Goal: Check status: Check status

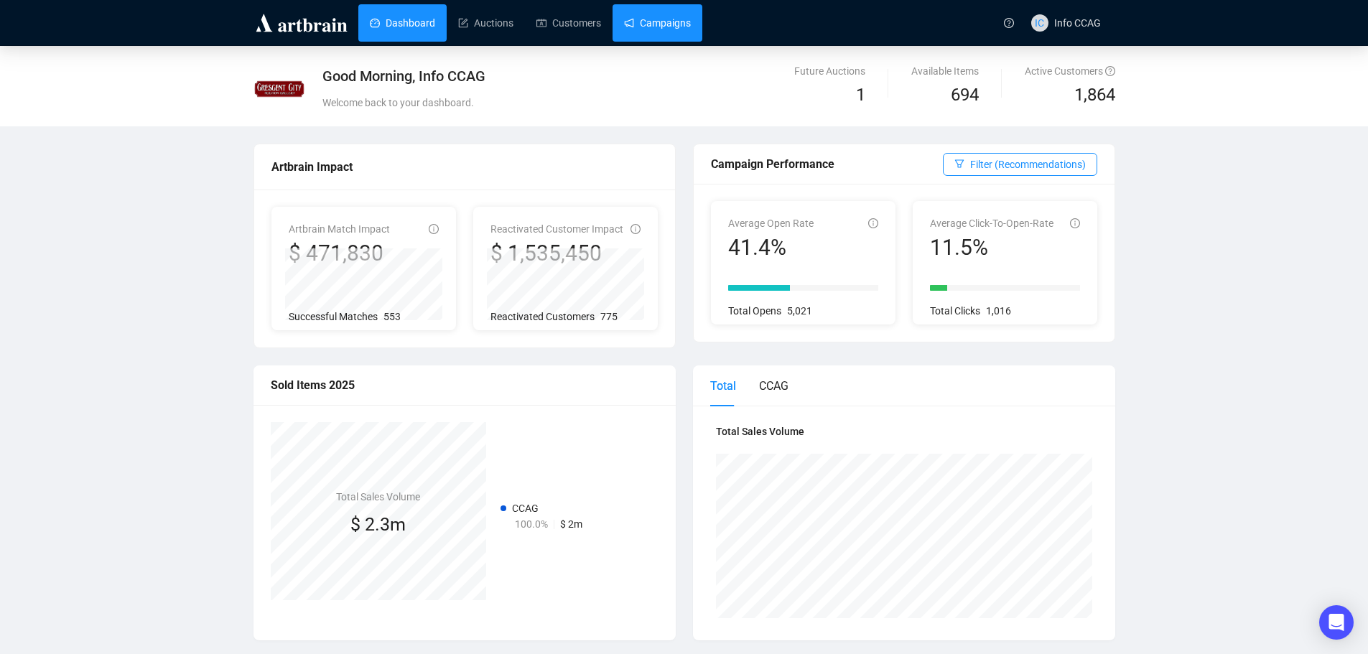
click at [659, 24] on link "Campaigns" at bounding box center [657, 22] width 67 height 37
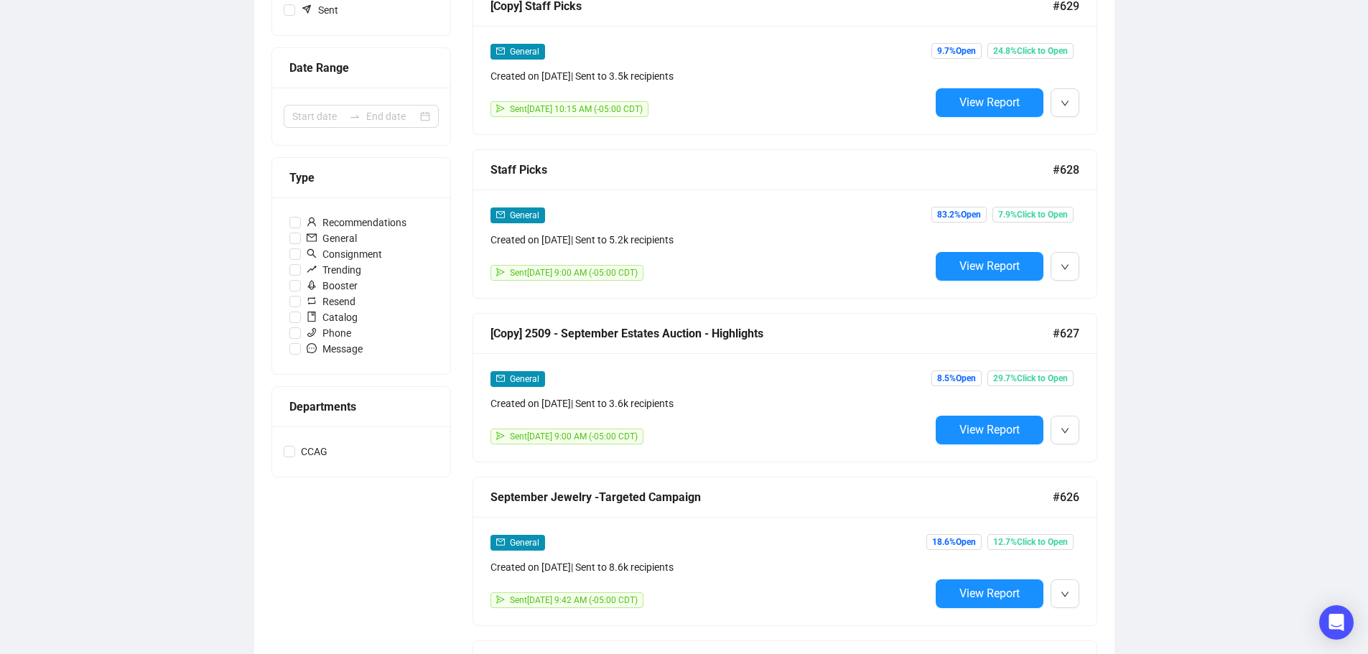
scroll to position [287, 0]
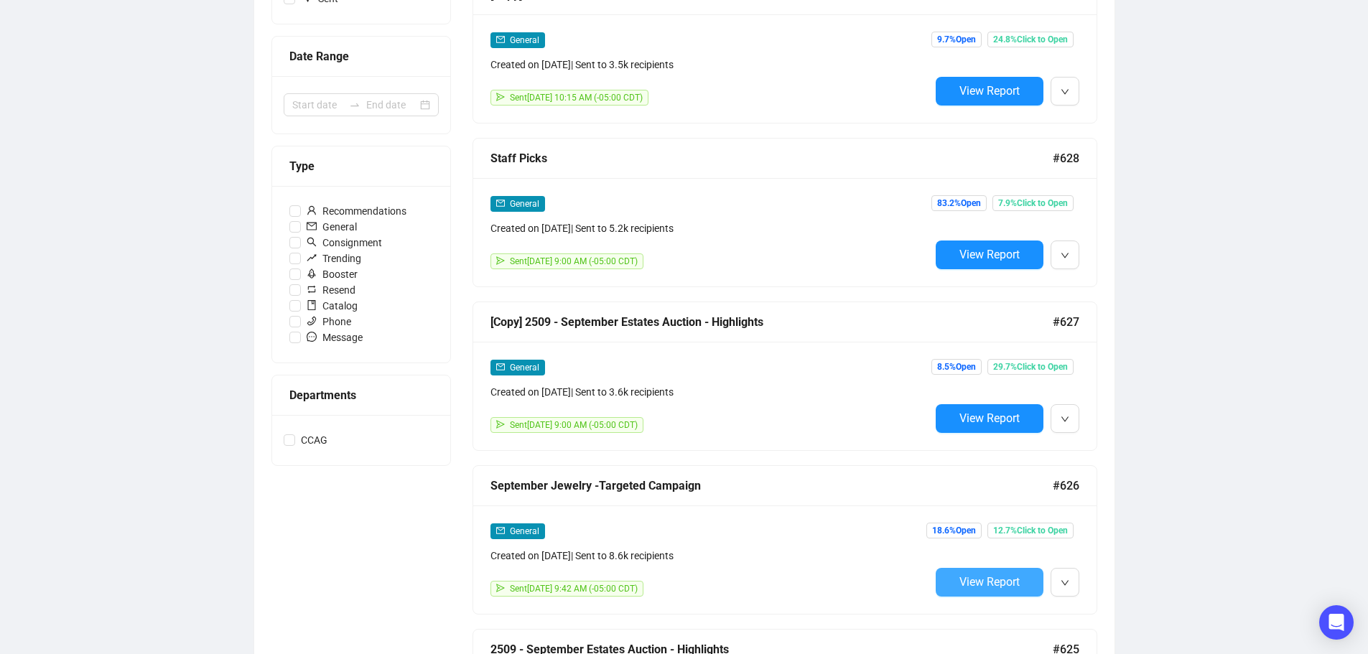
click at [1001, 575] on span "View Report" at bounding box center [989, 582] width 60 height 14
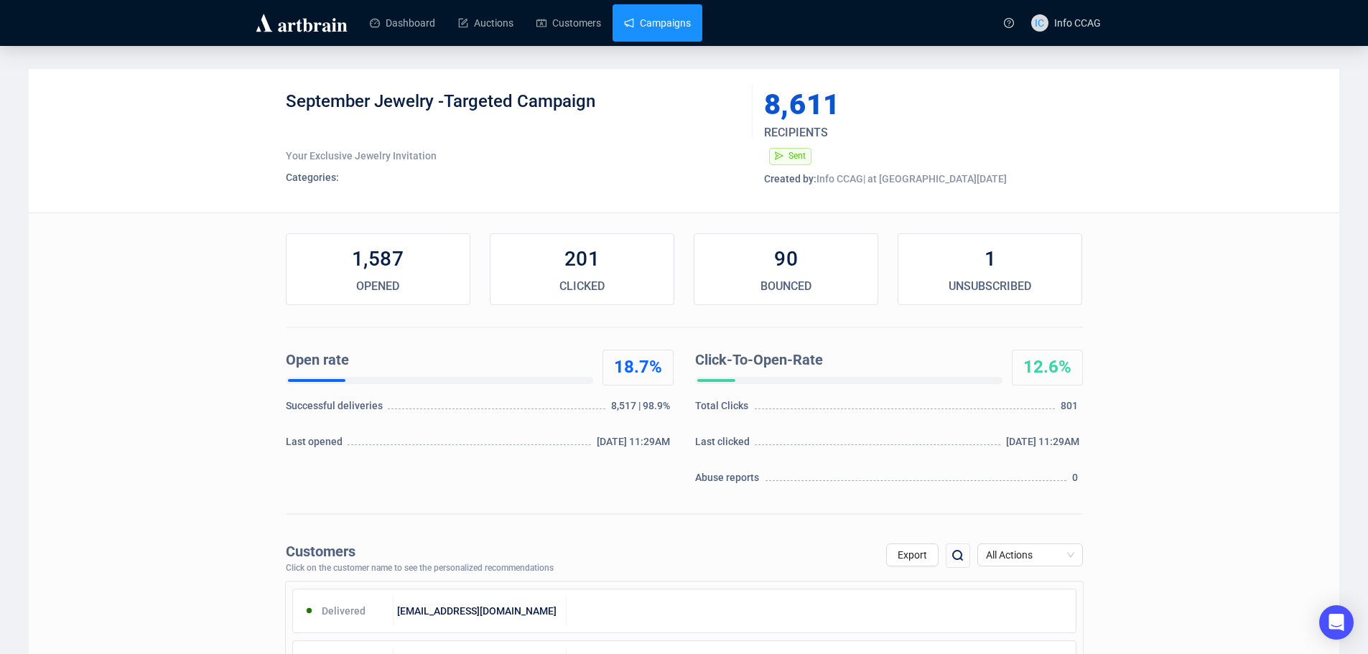
click at [649, 19] on link "Campaigns" at bounding box center [657, 22] width 67 height 37
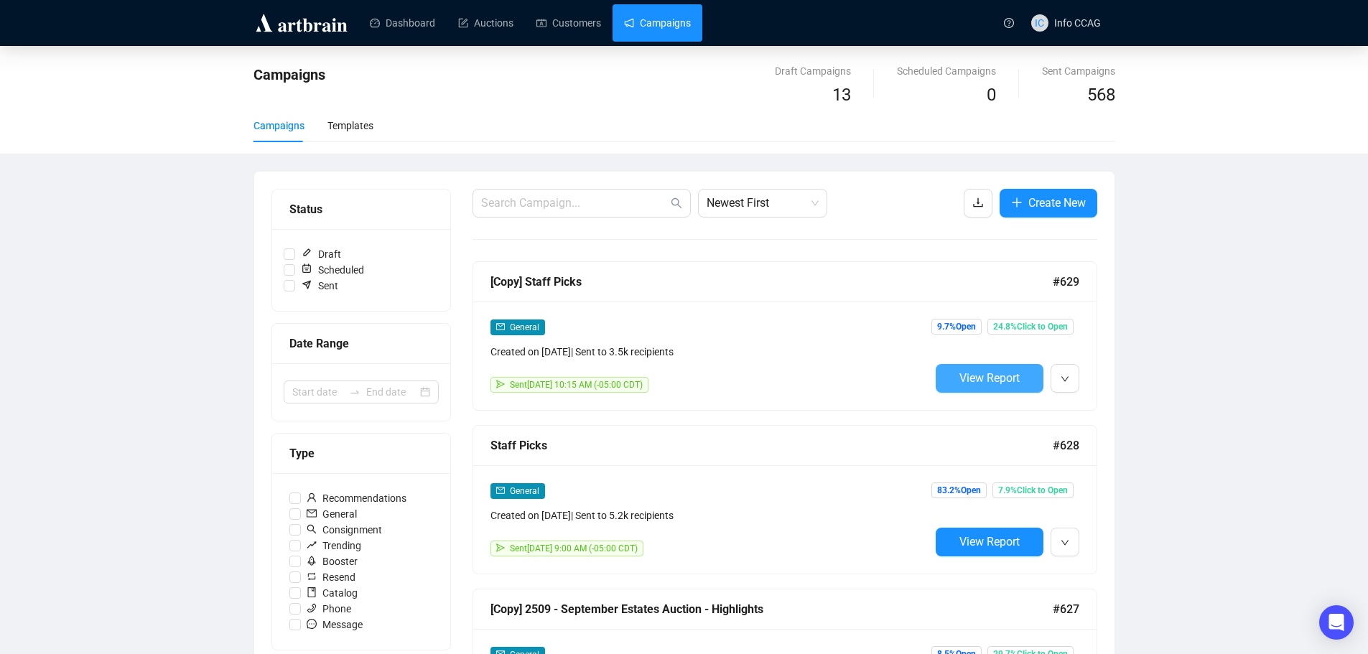
click at [980, 367] on button "View Report" at bounding box center [990, 378] width 108 height 29
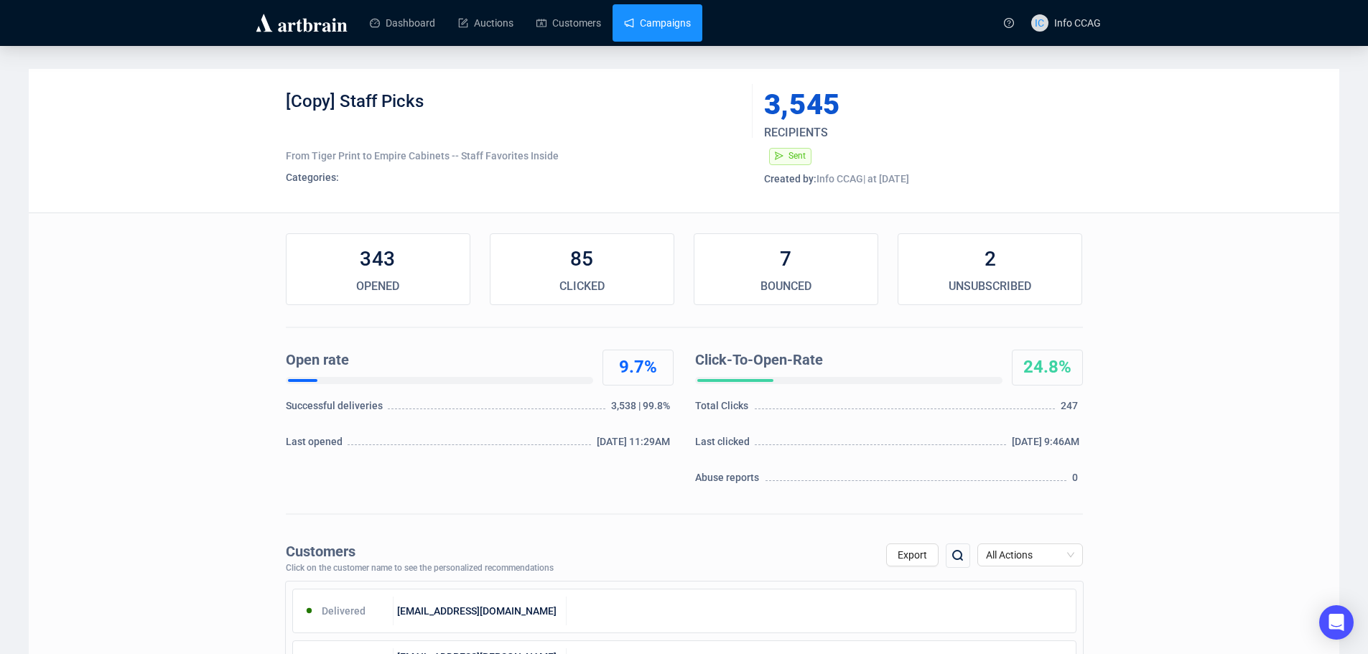
click at [659, 19] on link "Campaigns" at bounding box center [657, 22] width 67 height 37
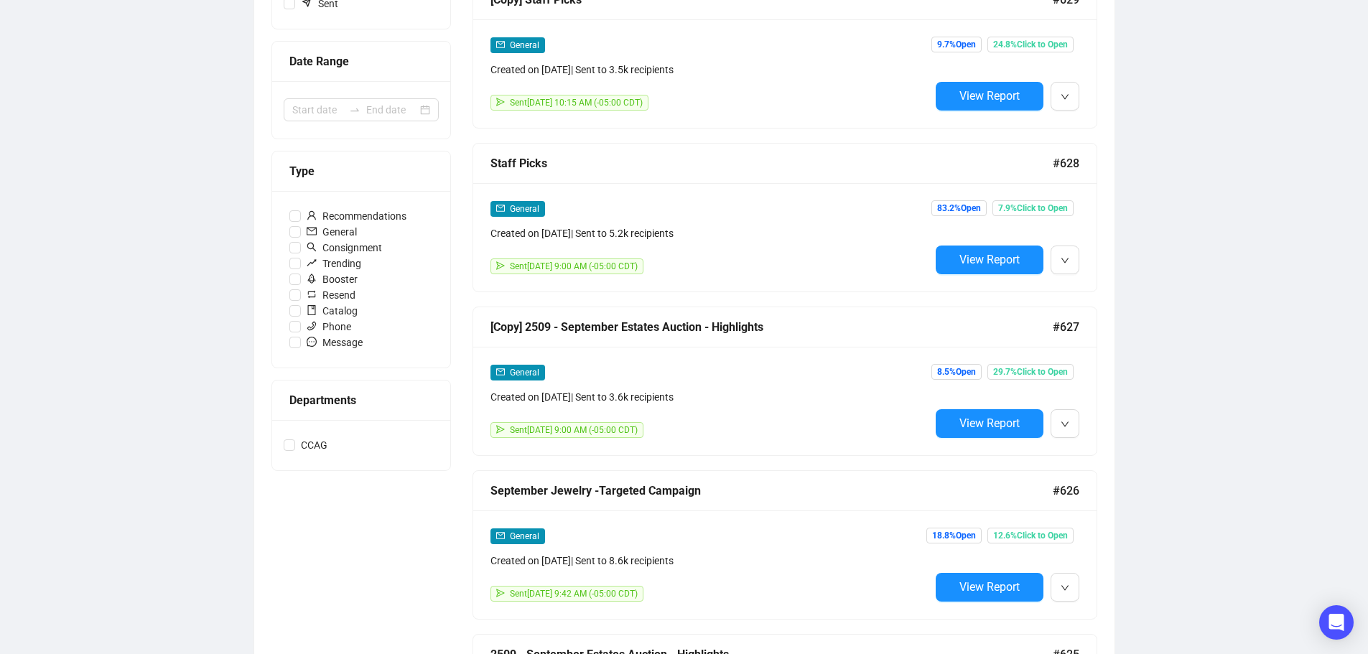
scroll to position [287, 0]
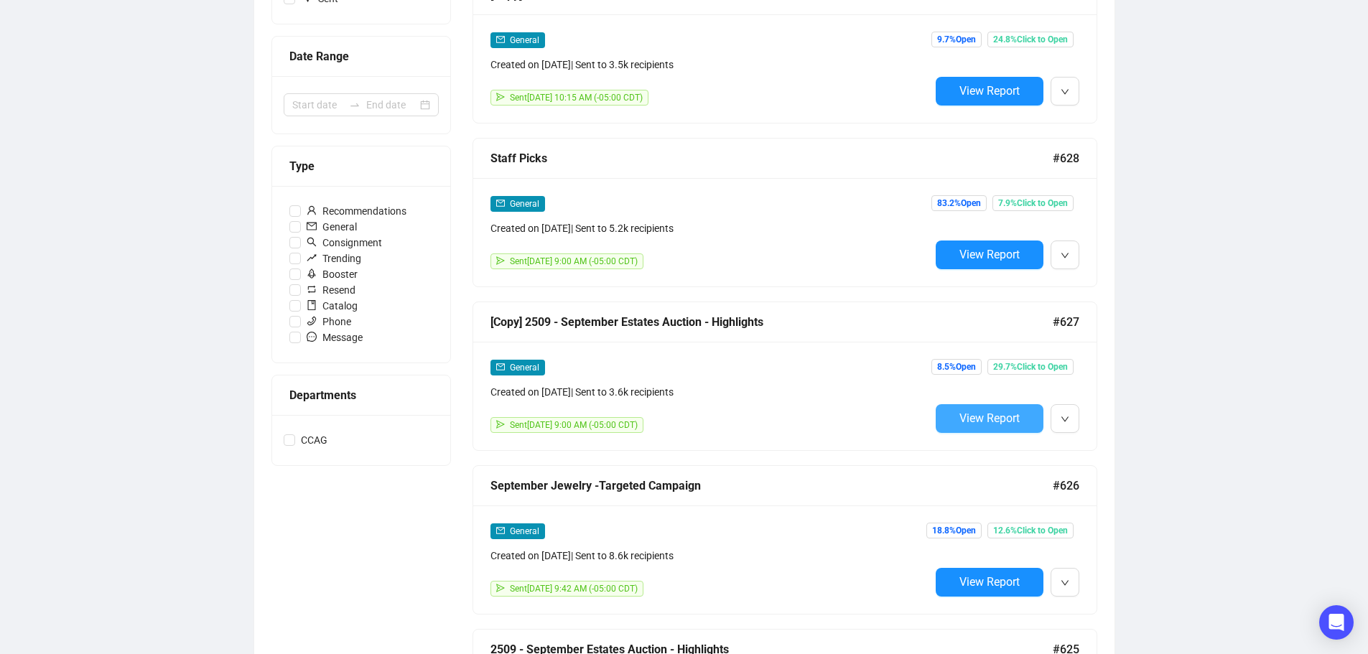
click at [999, 414] on span "View Report" at bounding box center [989, 419] width 60 height 14
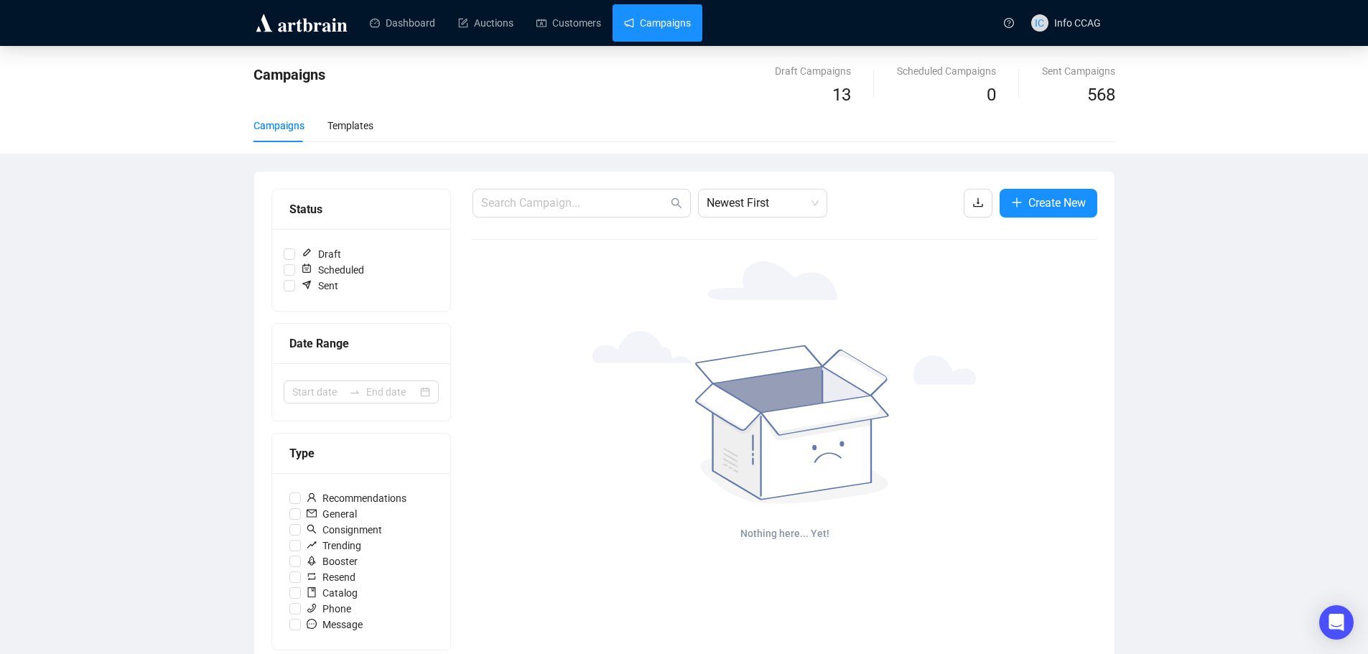
click at [651, 28] on link "Campaigns" at bounding box center [657, 22] width 67 height 37
click at [419, 23] on link "Dashboard" at bounding box center [402, 22] width 65 height 37
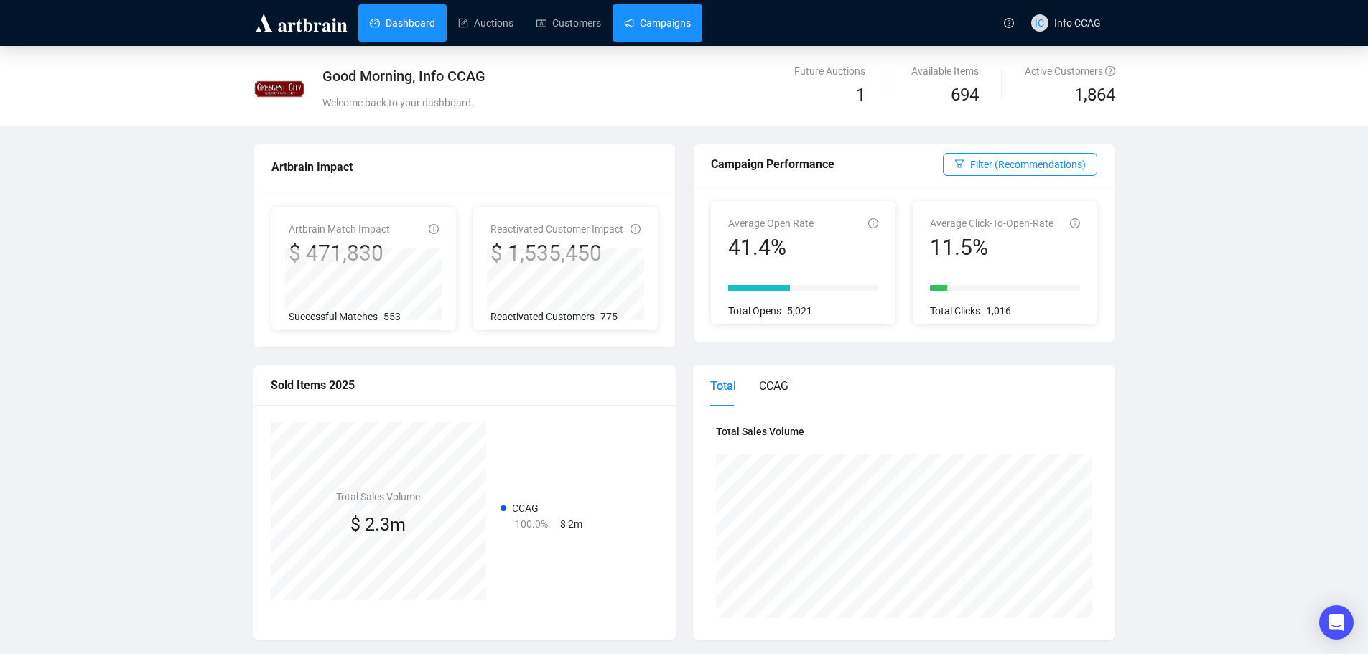
click at [654, 20] on link "Campaigns" at bounding box center [657, 22] width 67 height 37
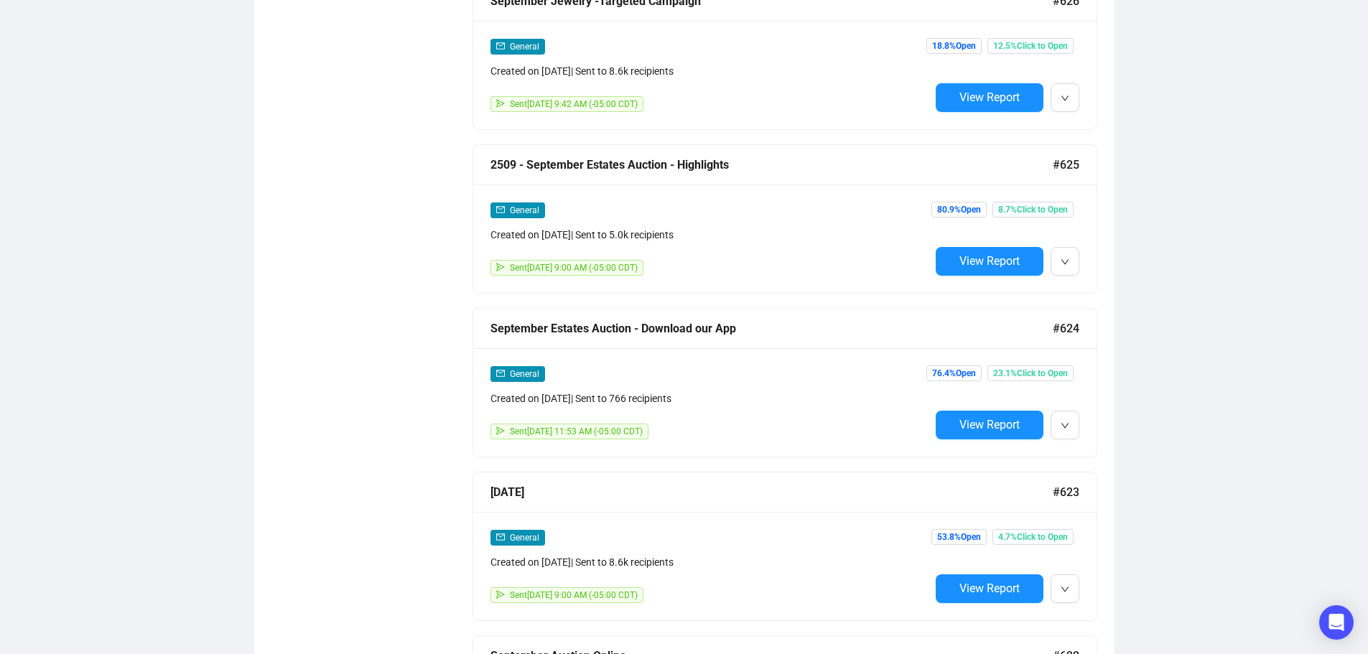
scroll to position [790, 0]
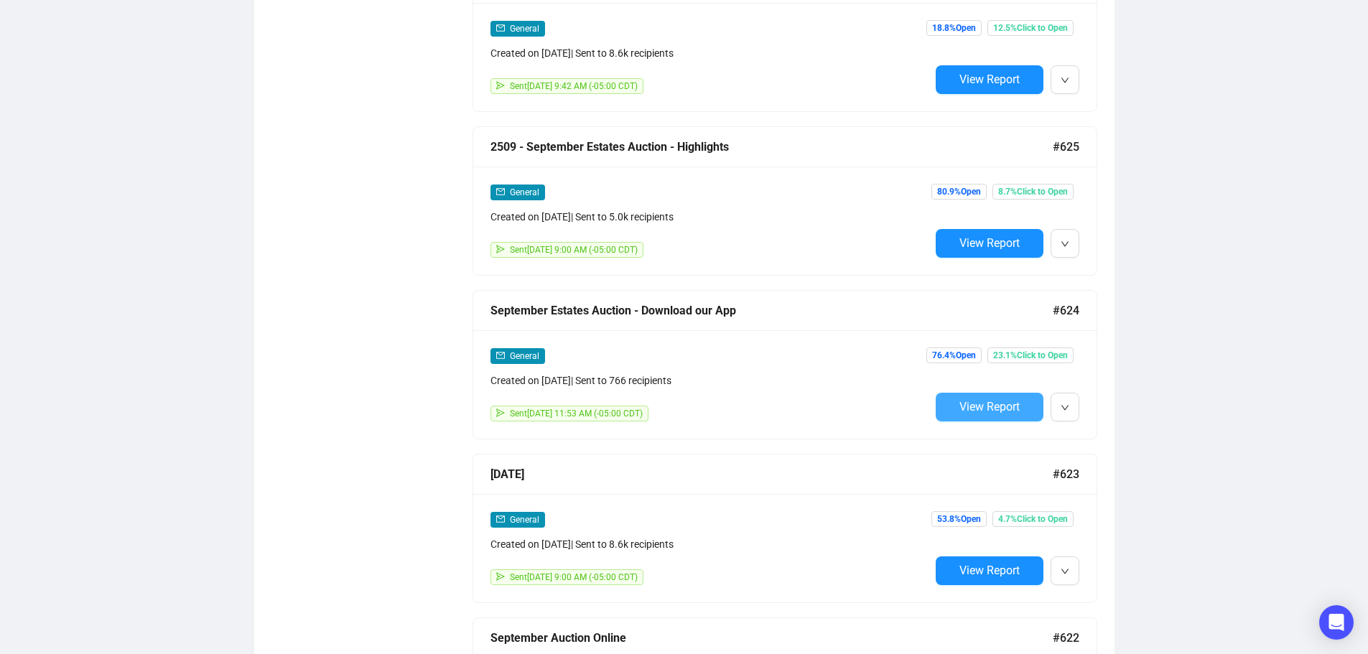
click at [994, 393] on button "View Report" at bounding box center [990, 407] width 108 height 29
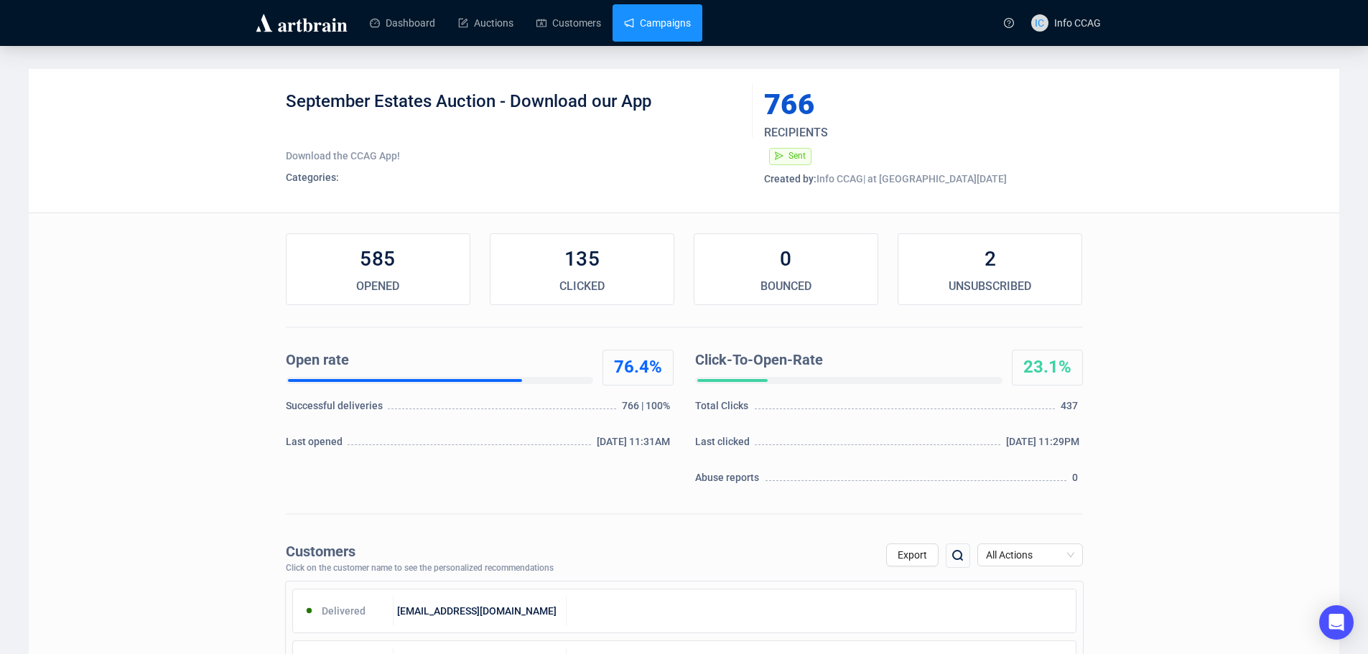
click at [624, 17] on link "Campaigns" at bounding box center [657, 22] width 67 height 37
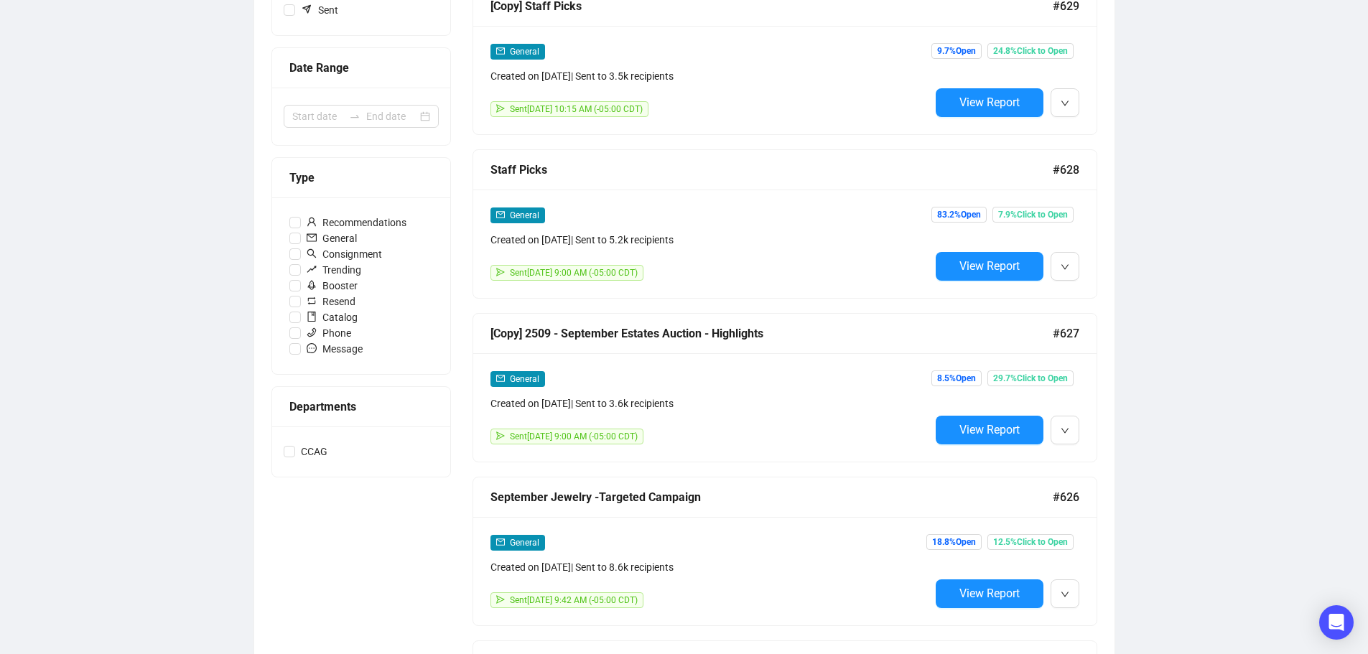
scroll to position [287, 0]
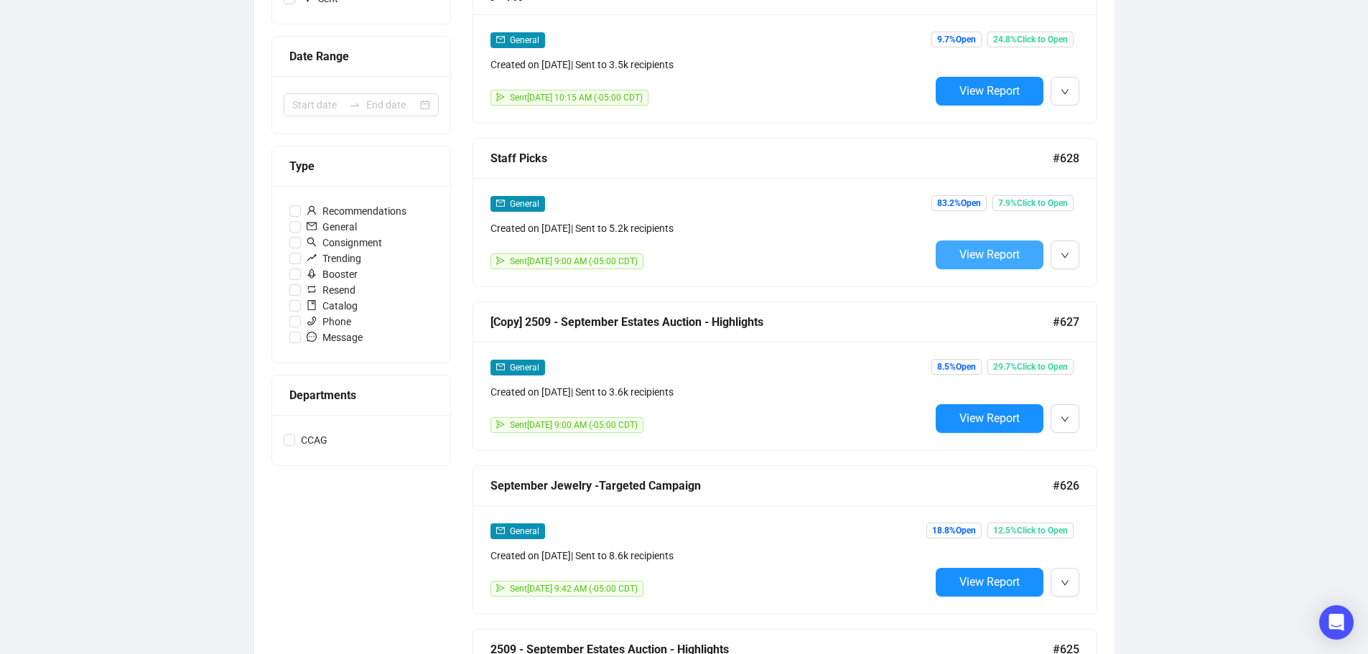
click at [983, 248] on span "View Report" at bounding box center [989, 255] width 60 height 14
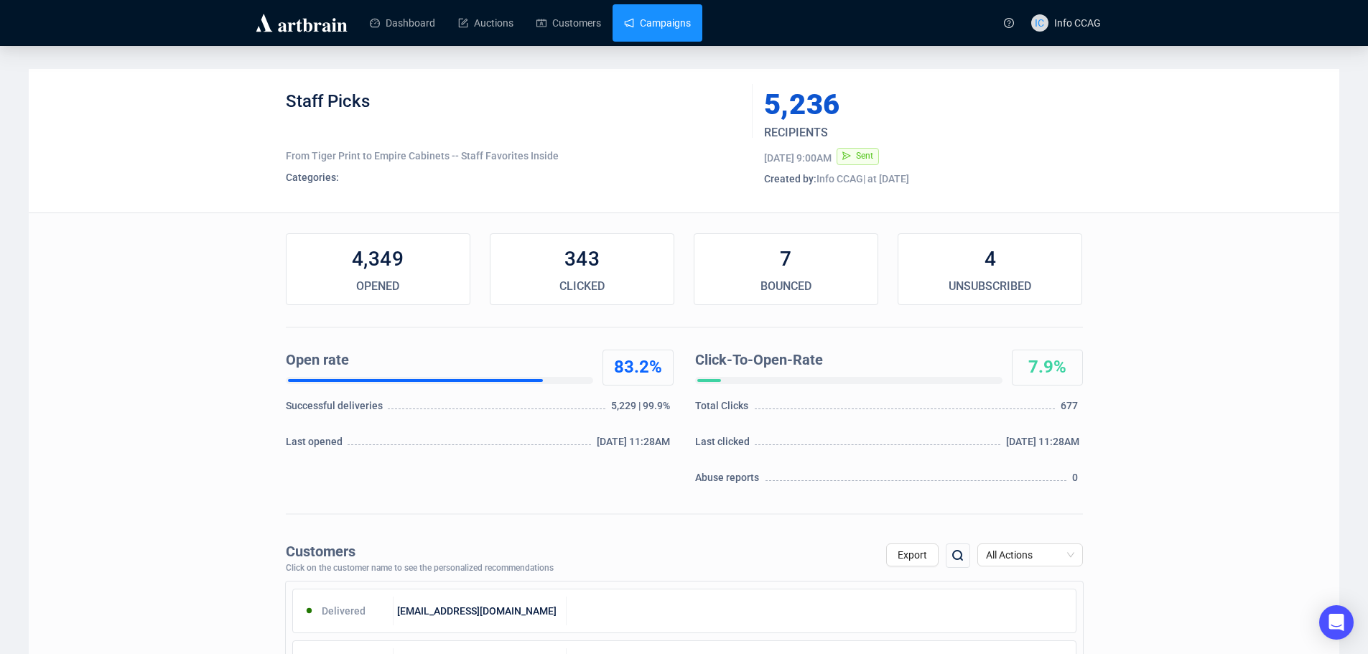
click at [640, 22] on link "Campaigns" at bounding box center [657, 22] width 67 height 37
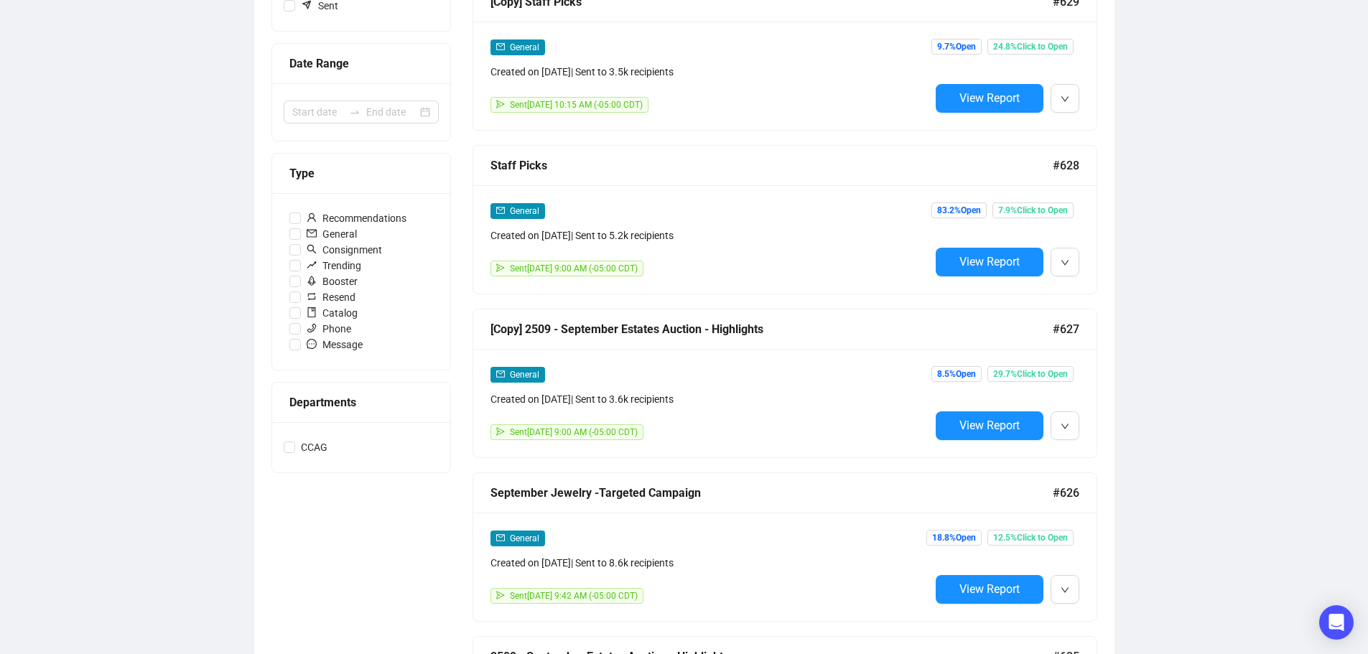
scroll to position [359, 0]
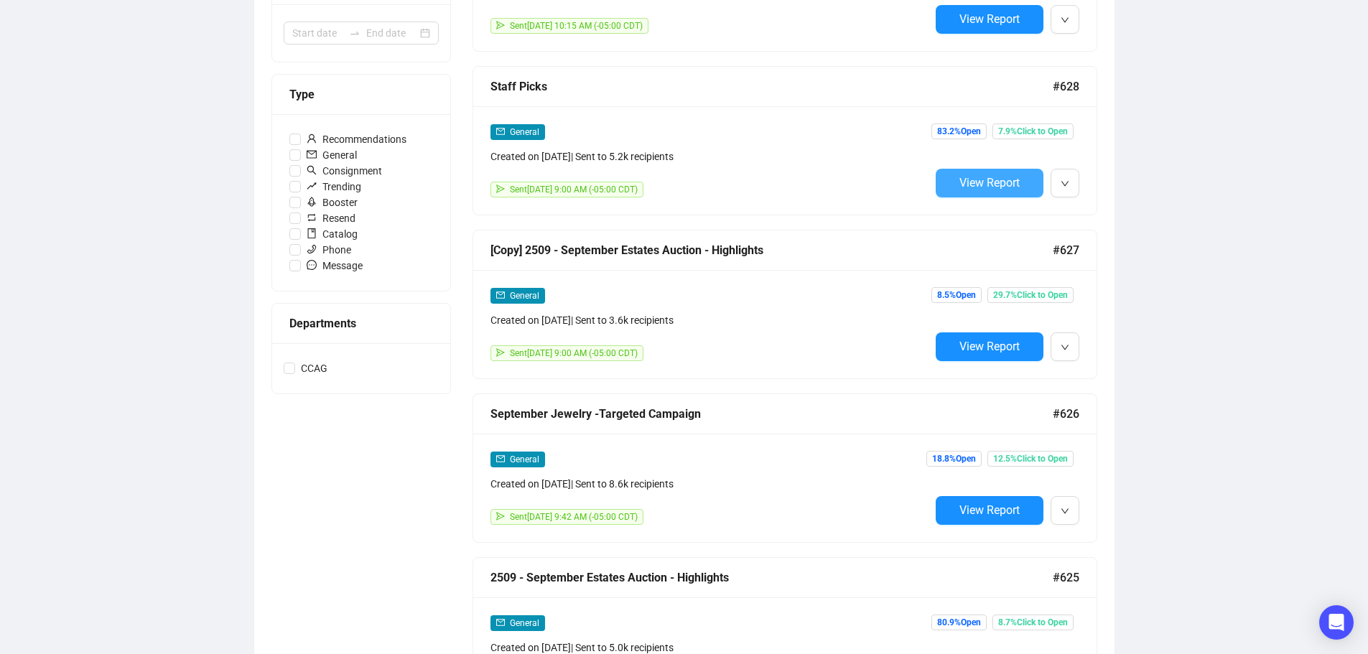
click at [993, 180] on span "View Report" at bounding box center [989, 183] width 60 height 14
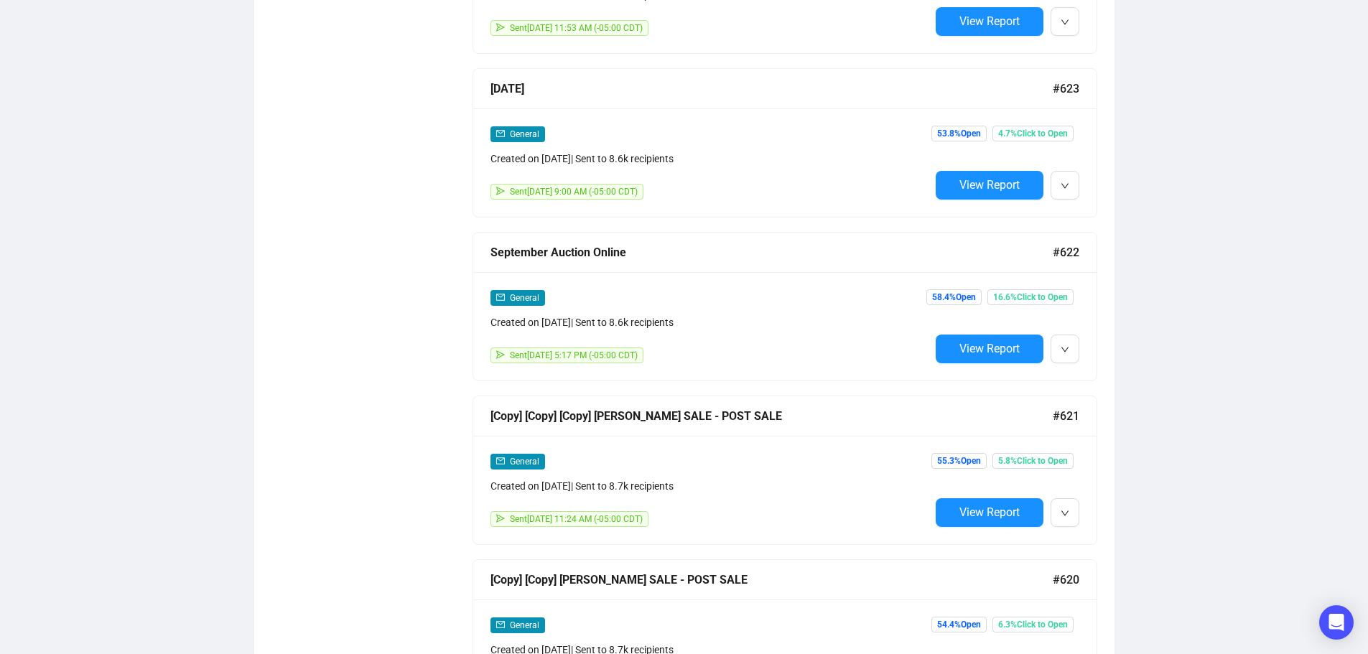
scroll to position [1182, 0]
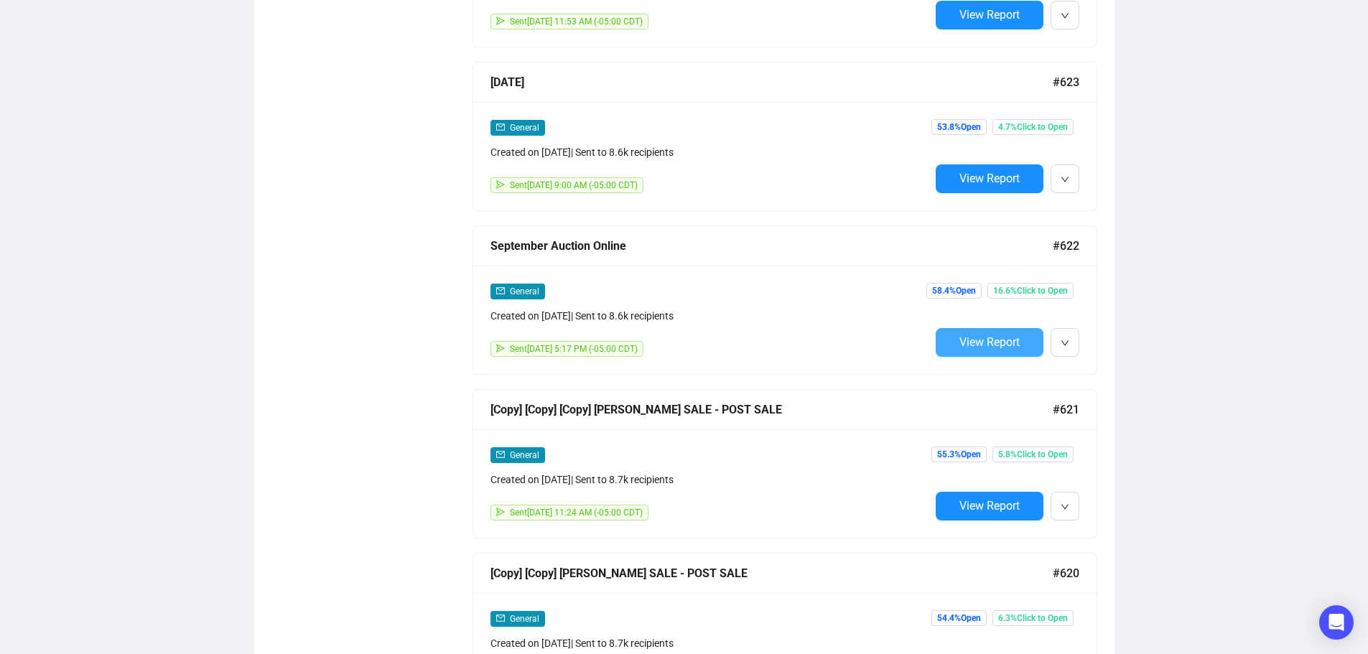
click at [1022, 330] on button "View Report" at bounding box center [990, 342] width 108 height 29
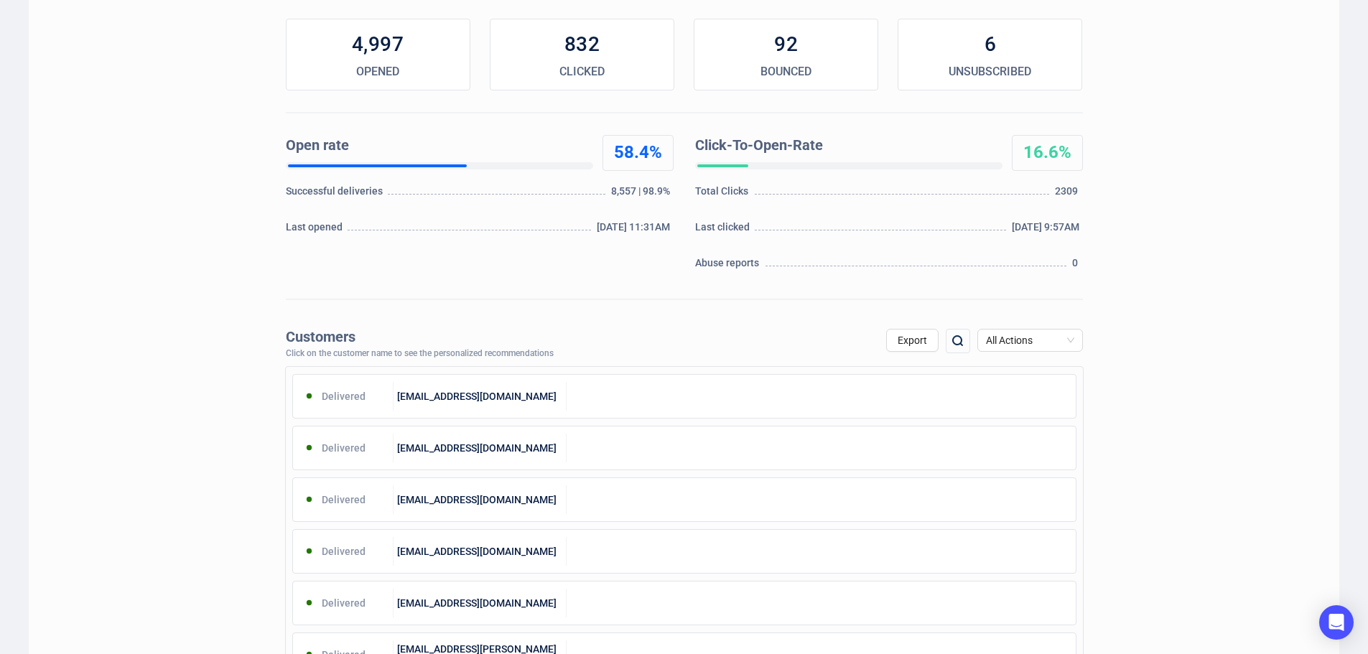
scroll to position [215, 0]
click at [1046, 340] on span "All Actions" at bounding box center [1030, 340] width 88 height 22
click at [1016, 455] on div "Unsubscribe" at bounding box center [1030, 460] width 83 height 16
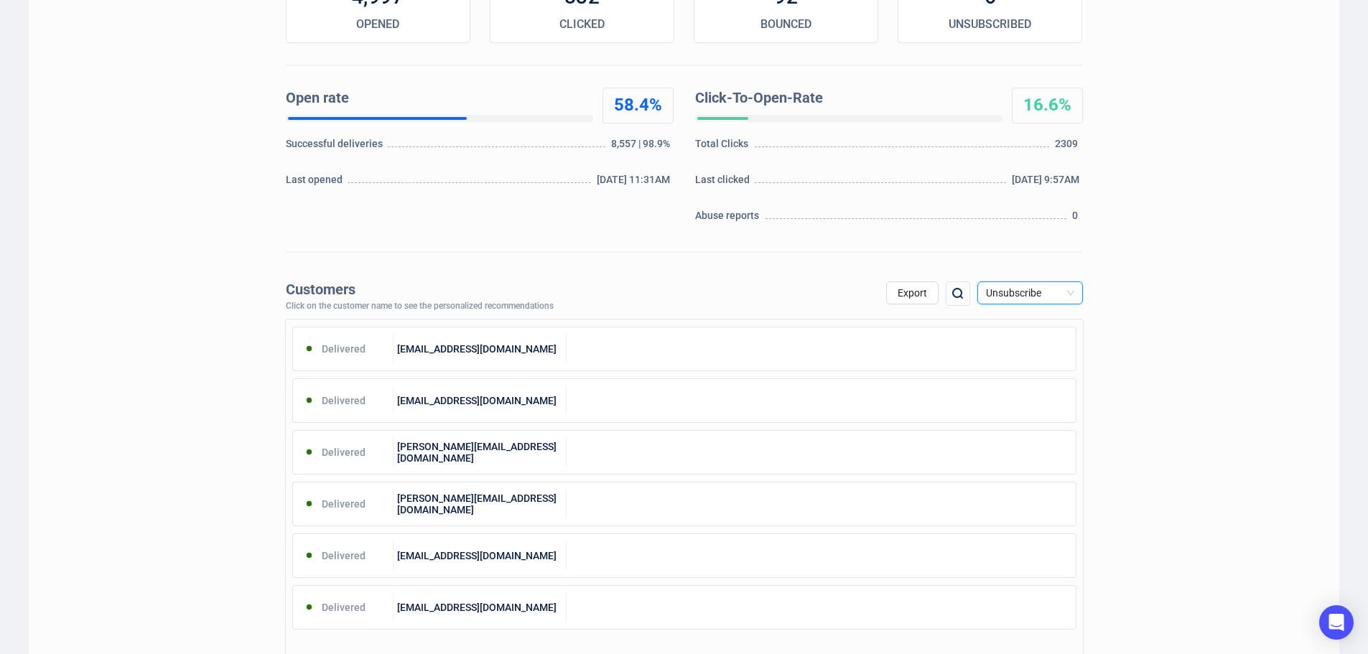
scroll to position [287, 0]
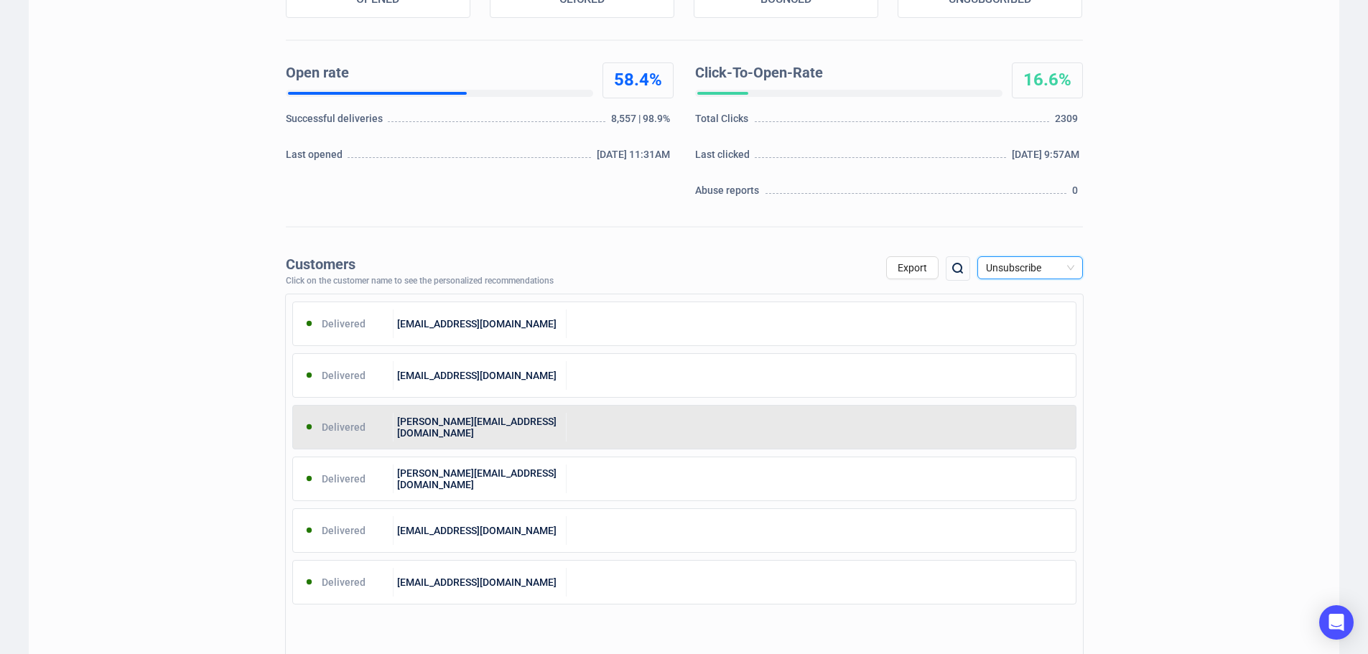
click at [727, 436] on div at bounding box center [821, 427] width 509 height 29
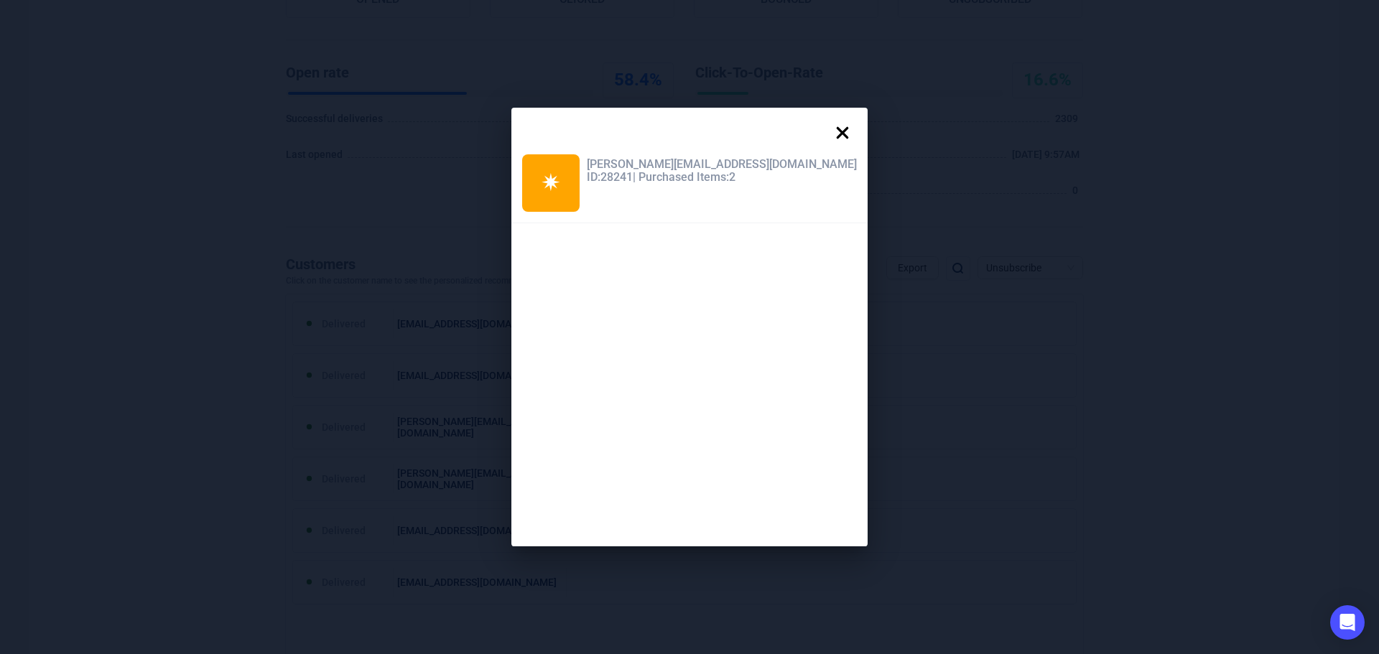
click at [828, 135] on icon at bounding box center [842, 132] width 29 height 29
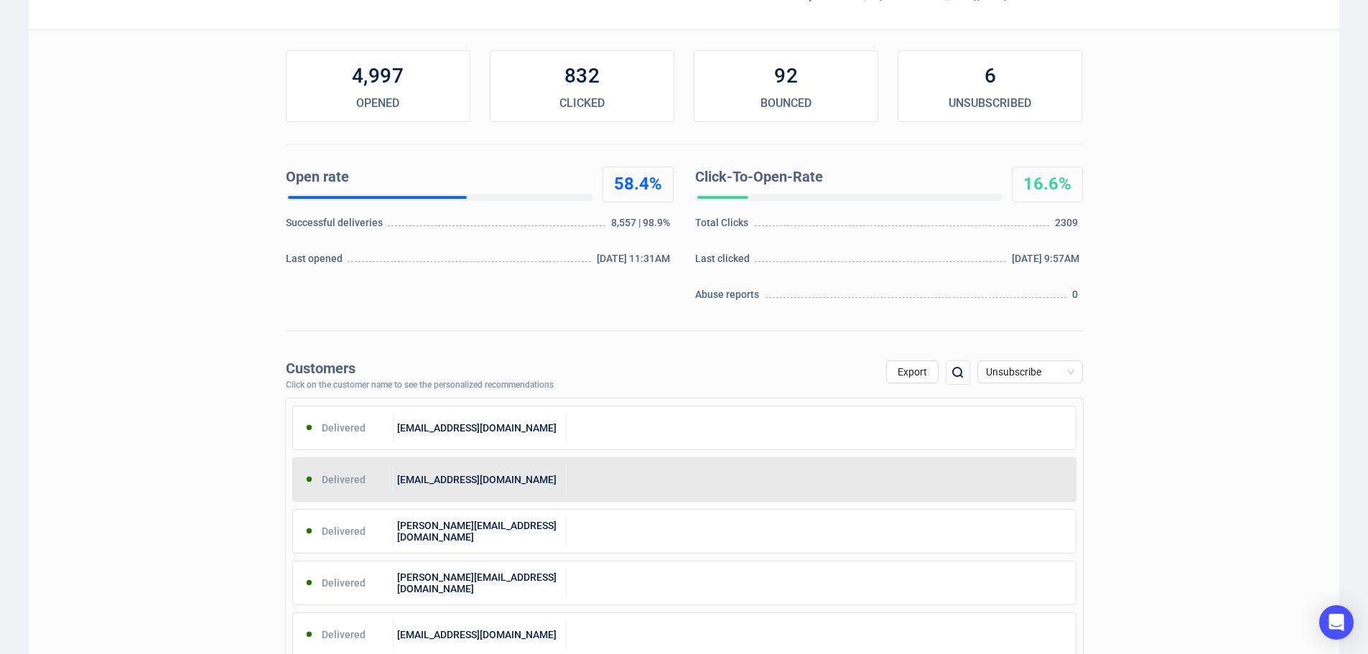
scroll to position [0, 0]
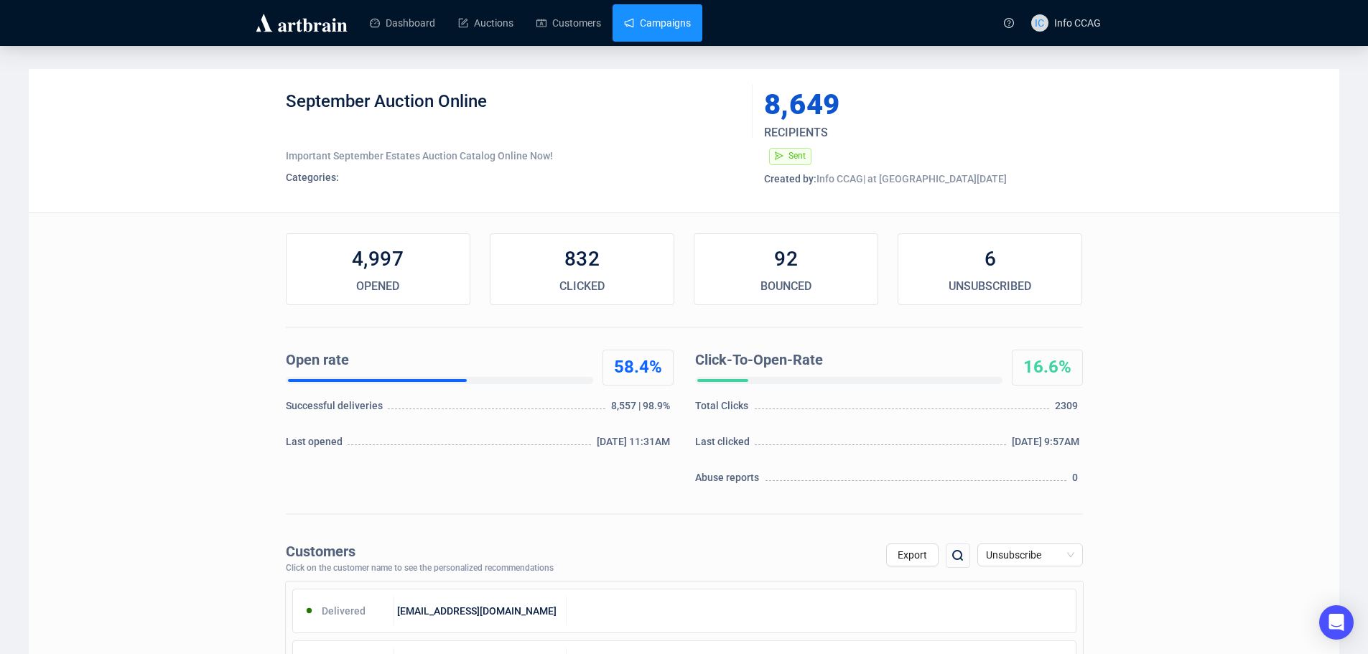
click at [655, 29] on link "Campaigns" at bounding box center [657, 22] width 67 height 37
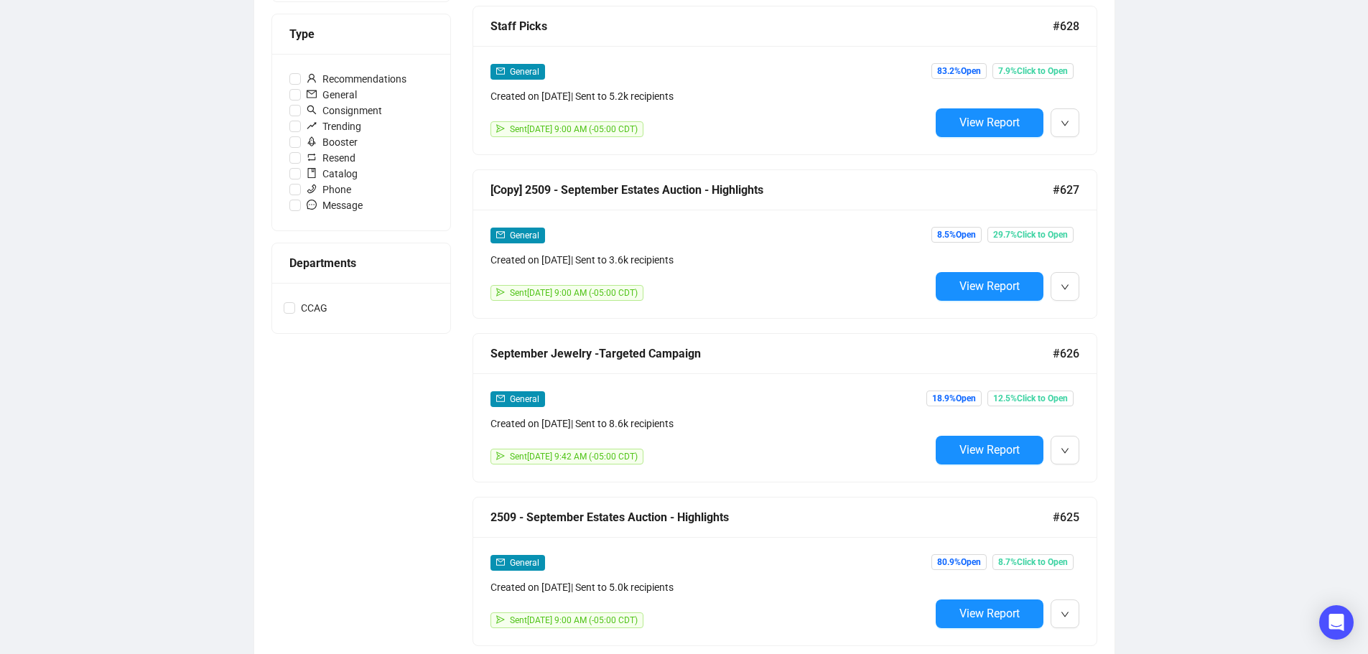
scroll to position [431, 0]
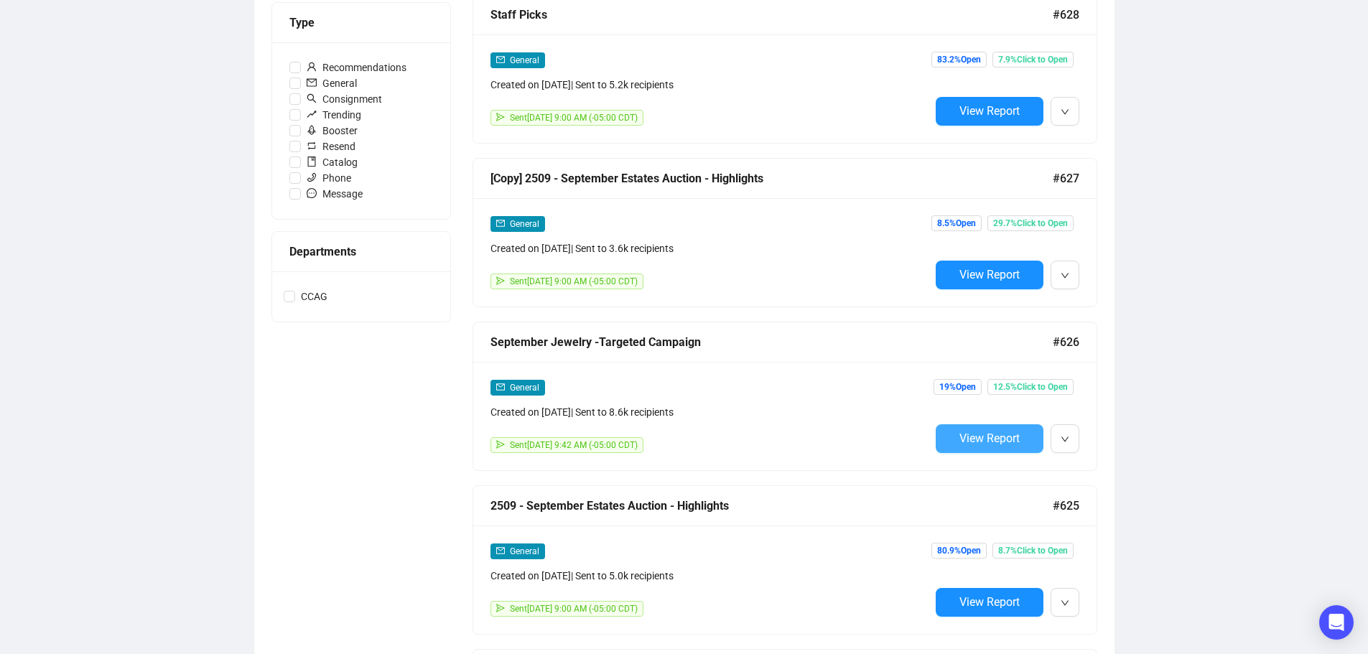
click at [987, 438] on span "View Report" at bounding box center [989, 439] width 60 height 14
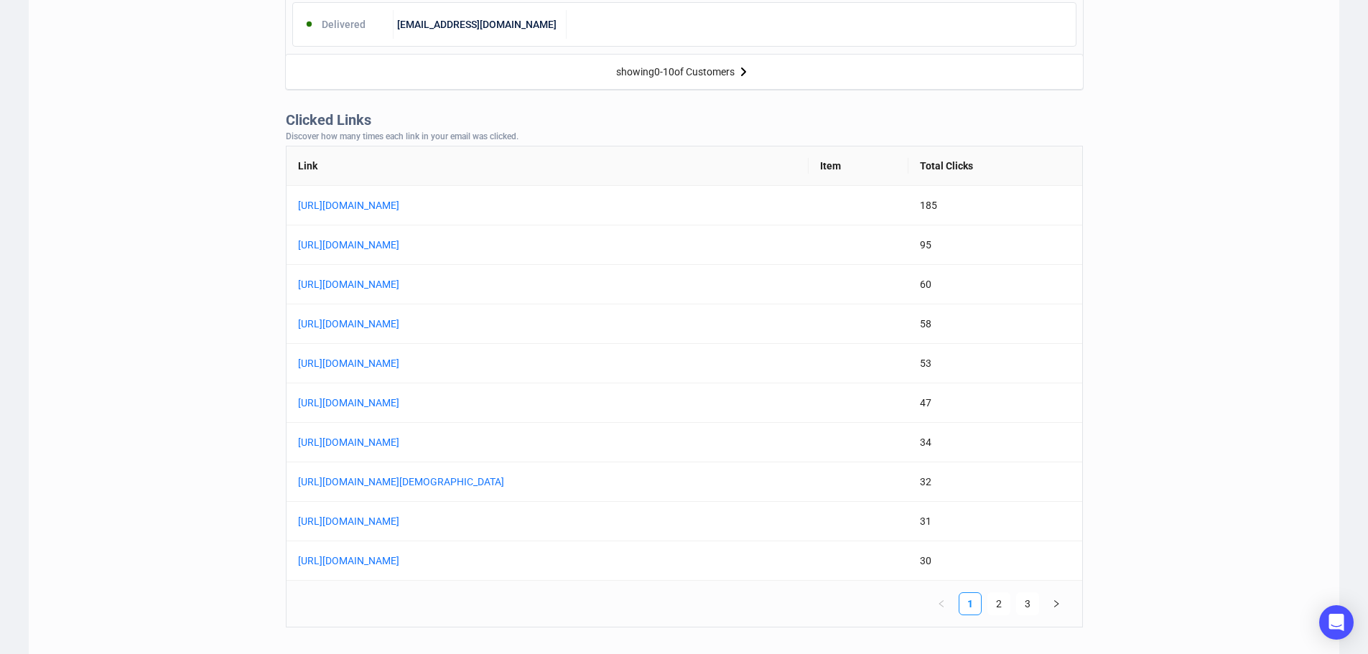
scroll to position [1077, 0]
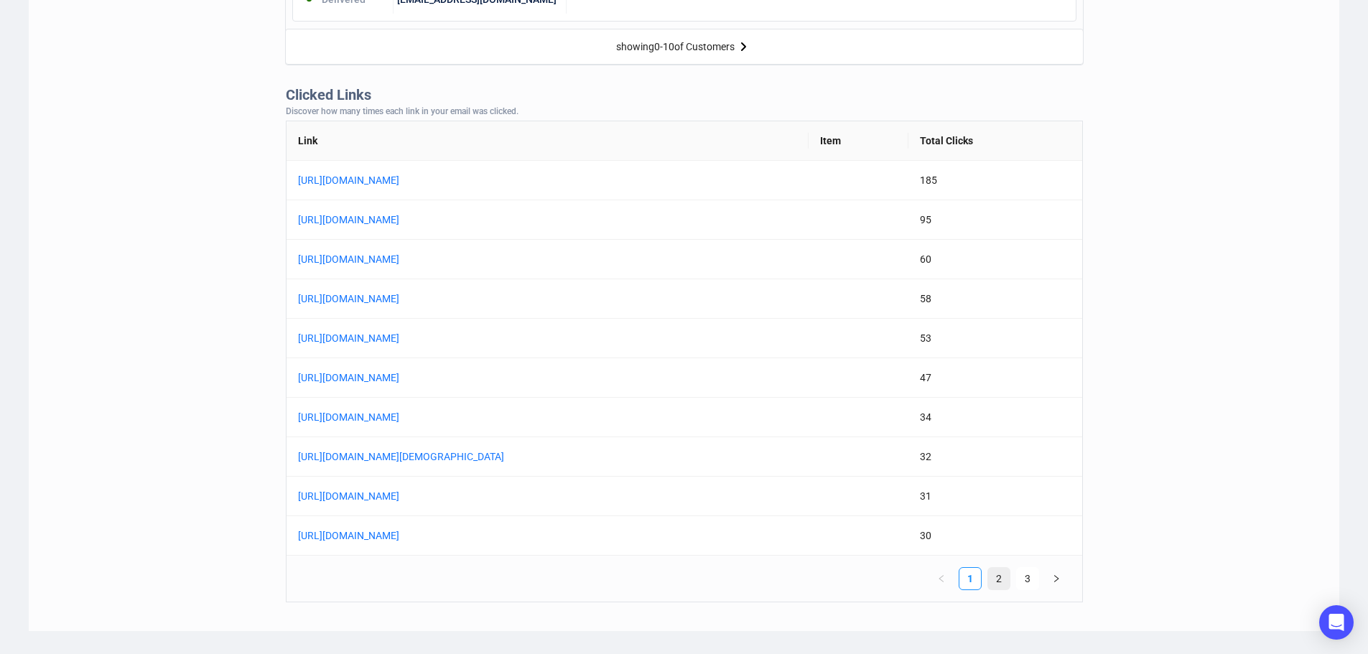
click at [1000, 579] on link "2" at bounding box center [999, 579] width 22 height 22
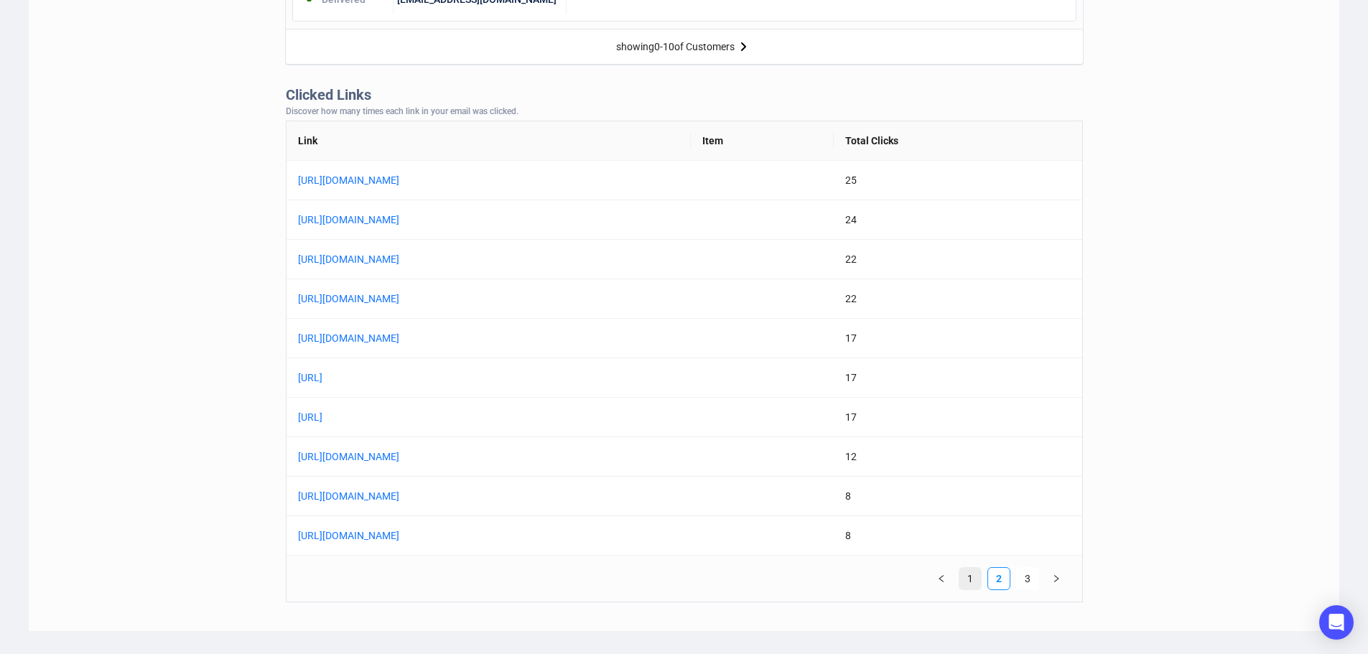
click at [969, 579] on link "1" at bounding box center [970, 579] width 22 height 22
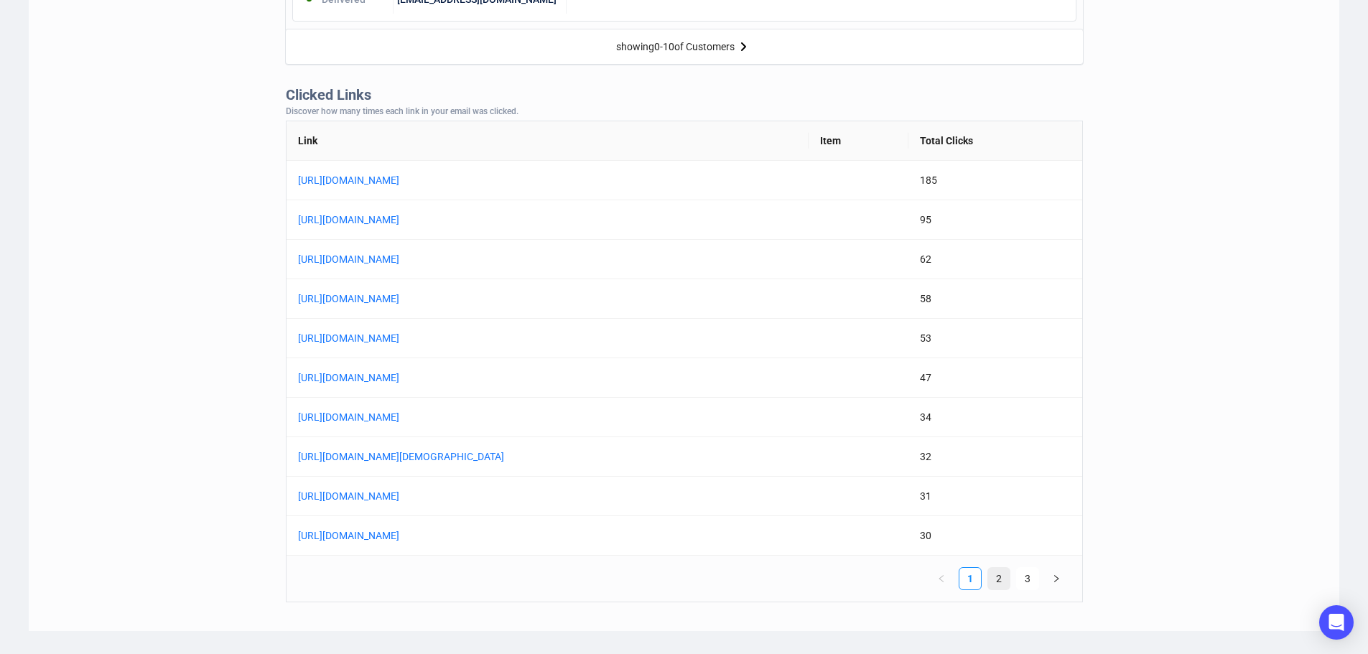
click at [995, 575] on link "2" at bounding box center [999, 579] width 22 height 22
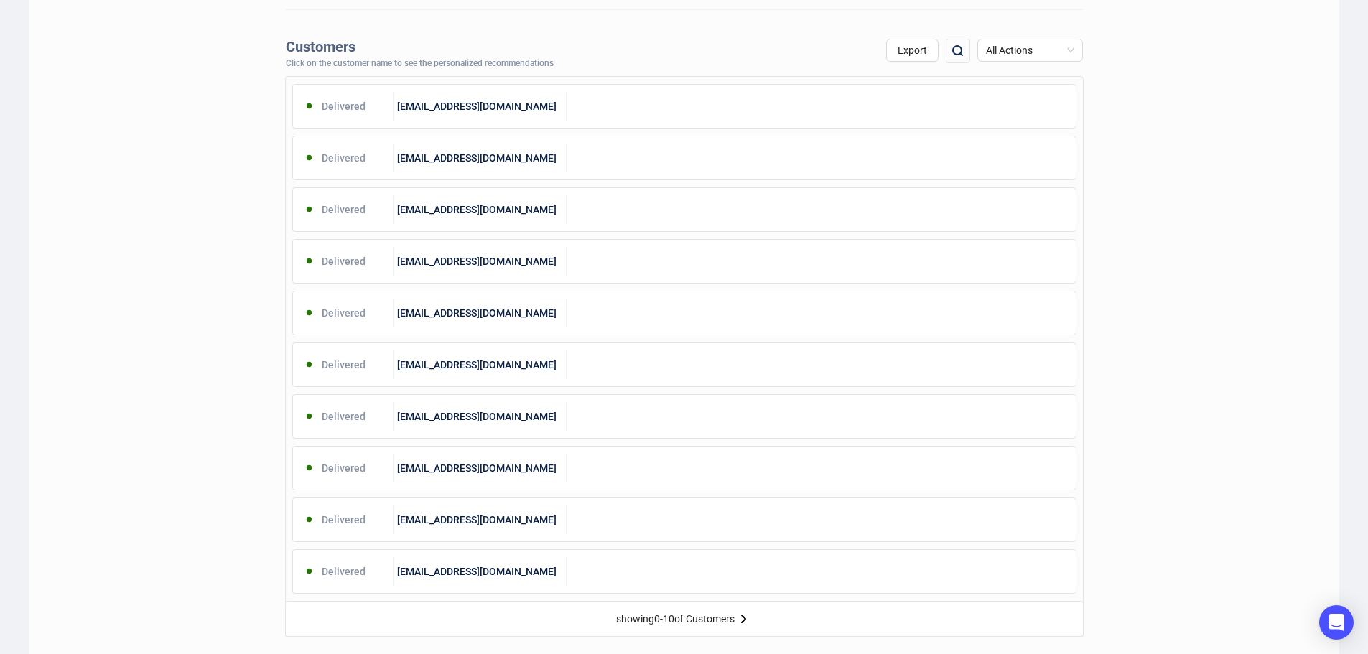
scroll to position [0, 0]
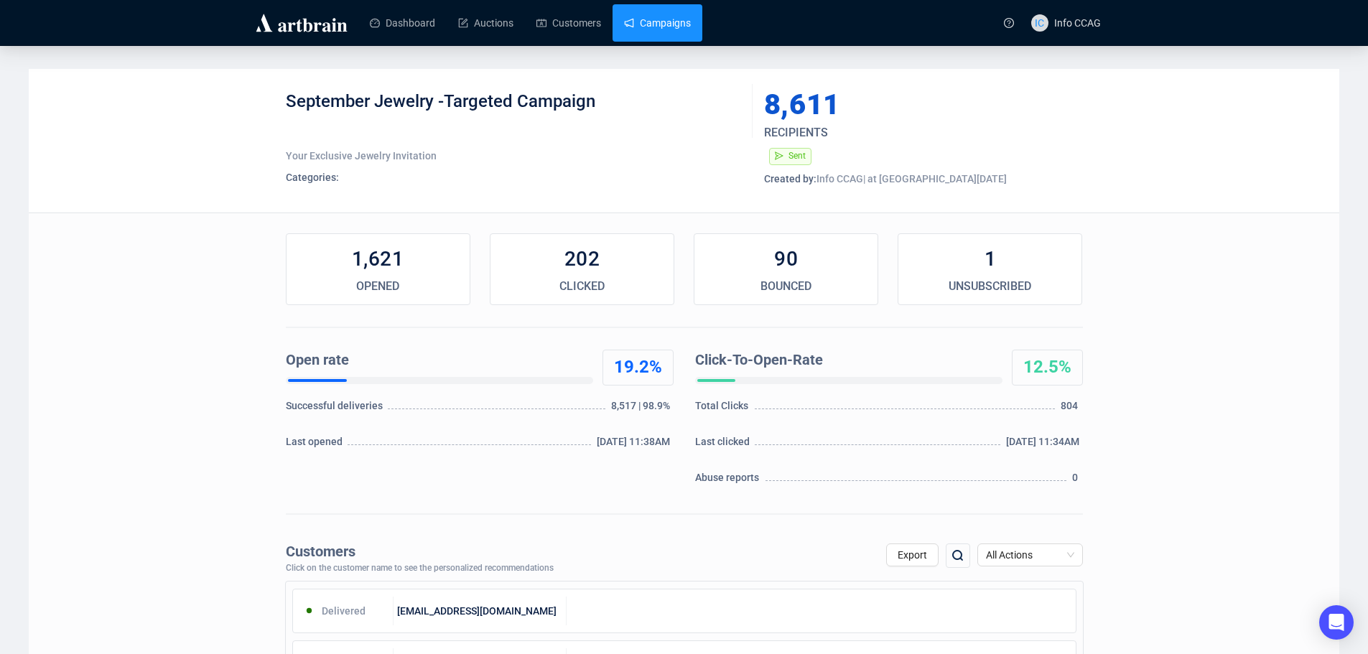
click at [687, 24] on link "Campaigns" at bounding box center [657, 22] width 67 height 37
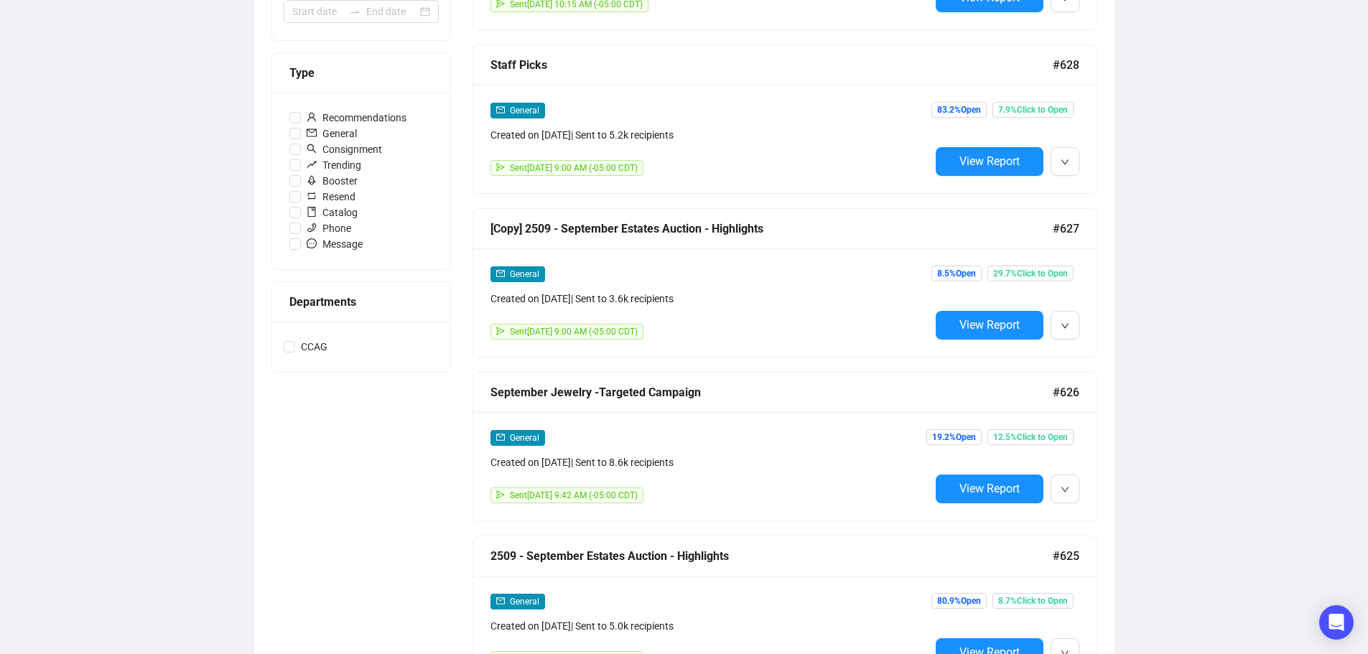
scroll to position [431, 0]
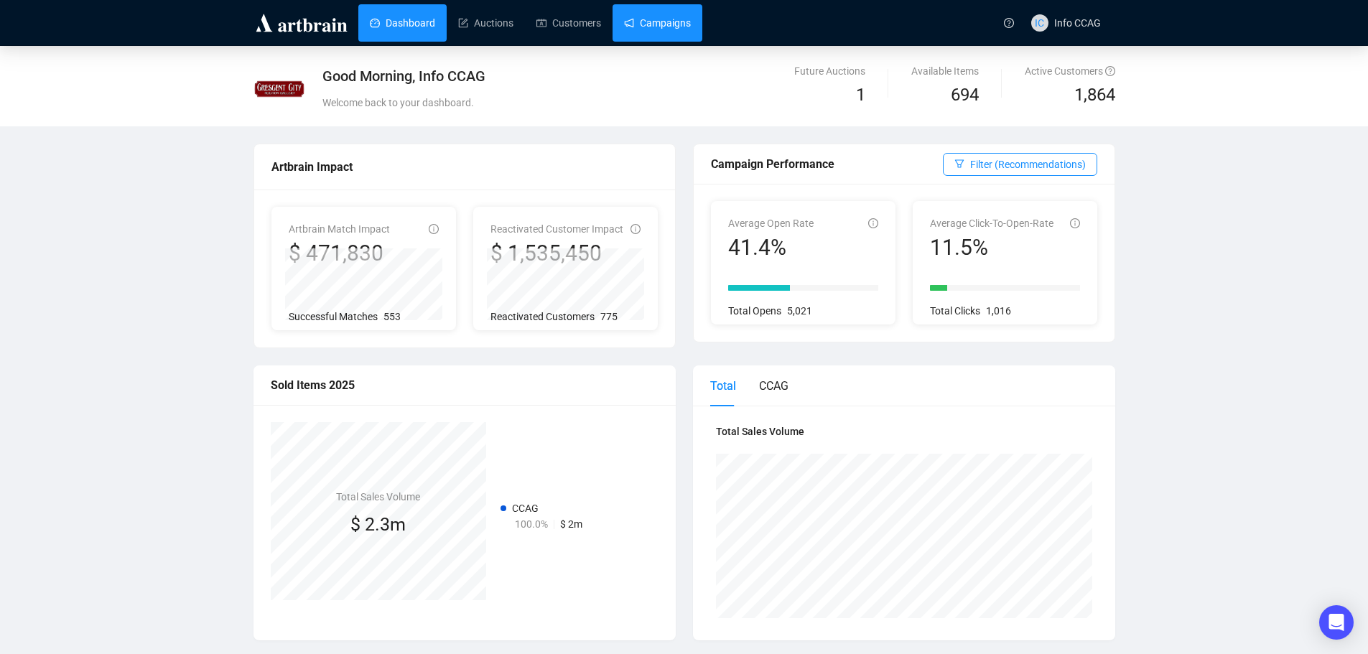
click at [649, 24] on link "Campaigns" at bounding box center [657, 22] width 67 height 37
click at [671, 20] on link "Campaigns" at bounding box center [657, 22] width 67 height 37
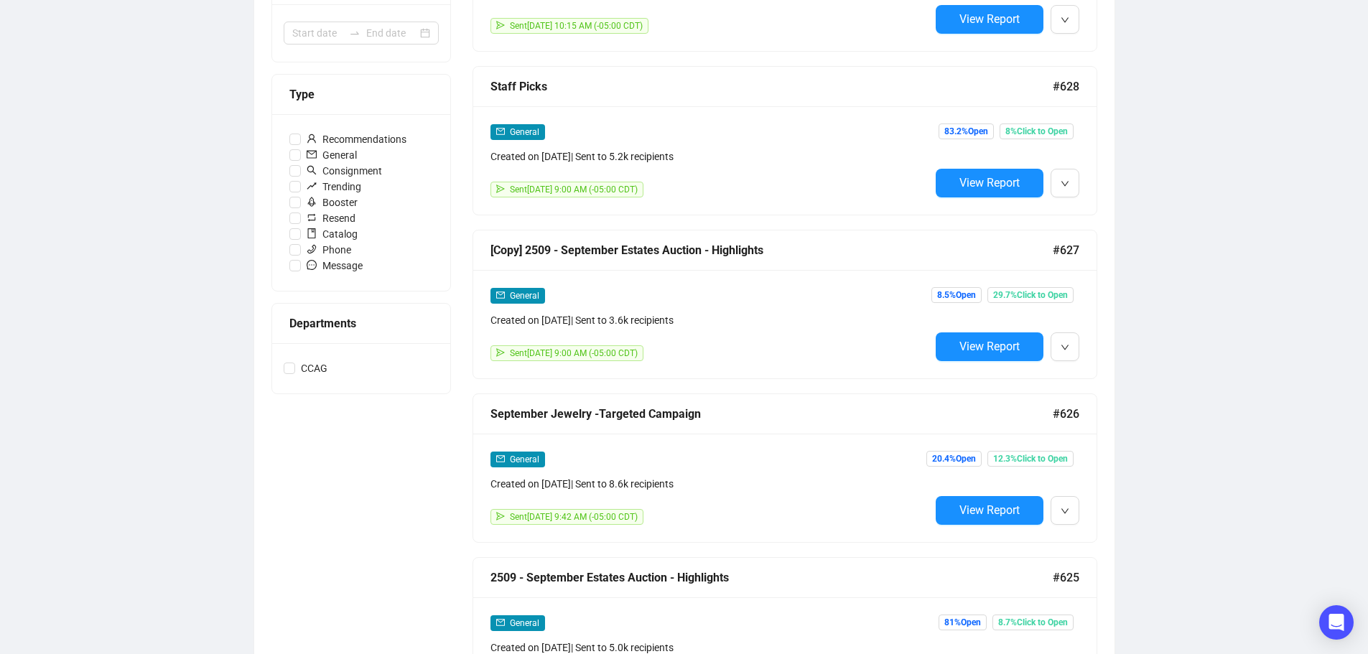
scroll to position [287, 0]
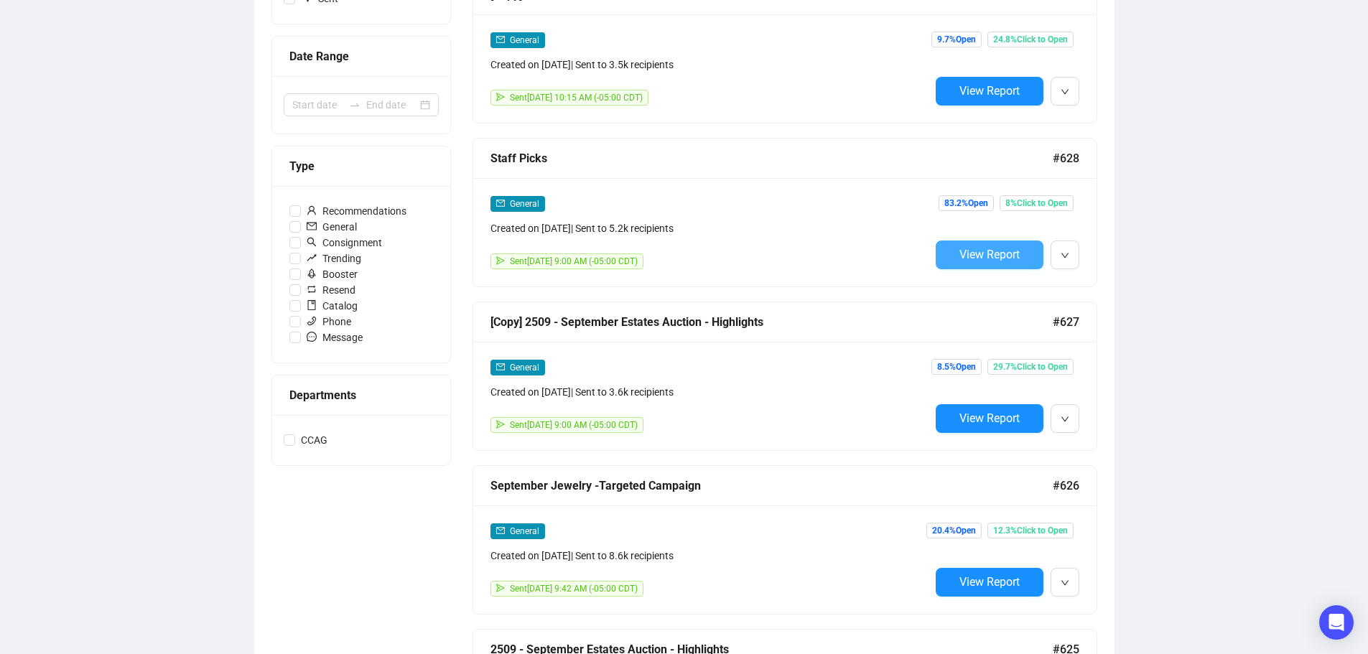
click at [964, 256] on span "View Report" at bounding box center [989, 255] width 60 height 14
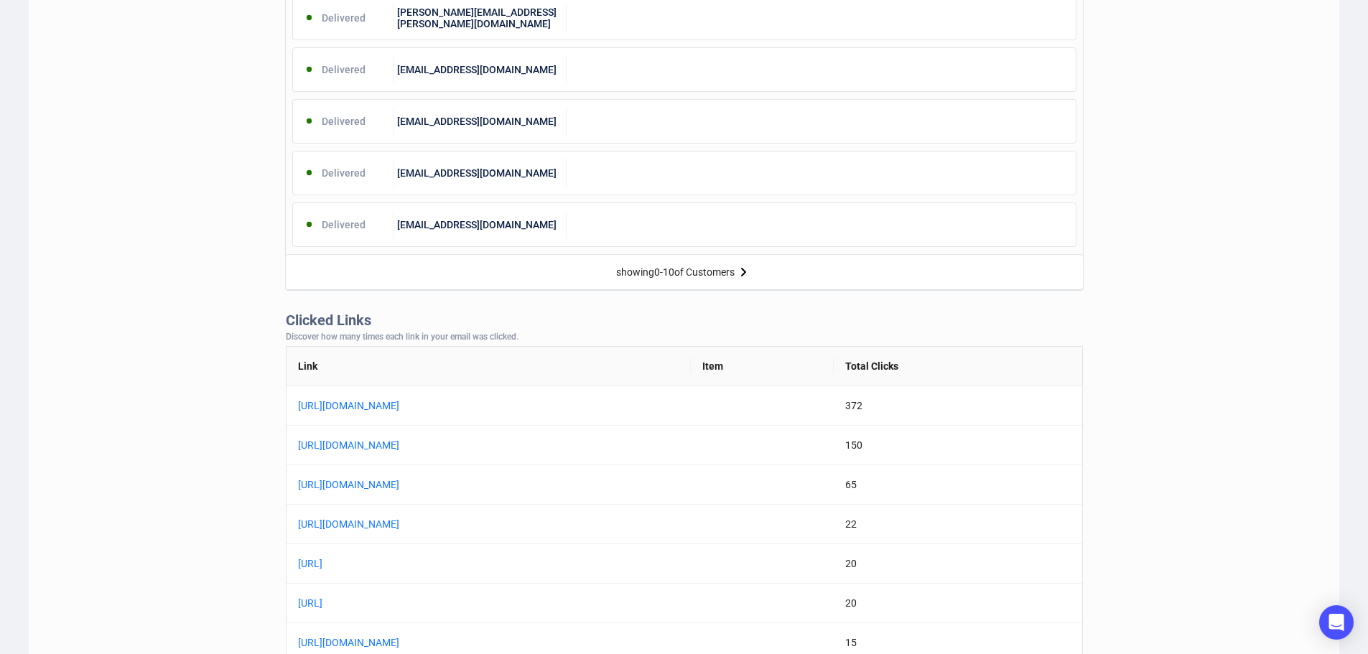
scroll to position [862, 0]
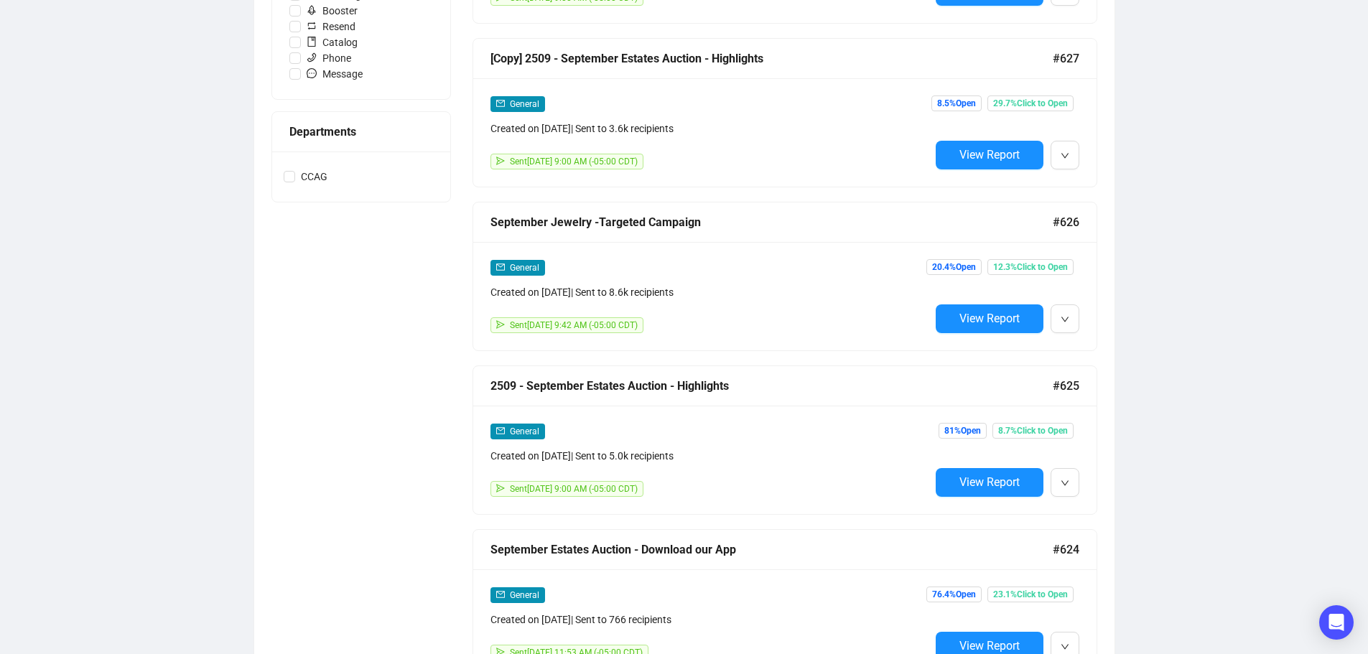
scroll to position [576, 0]
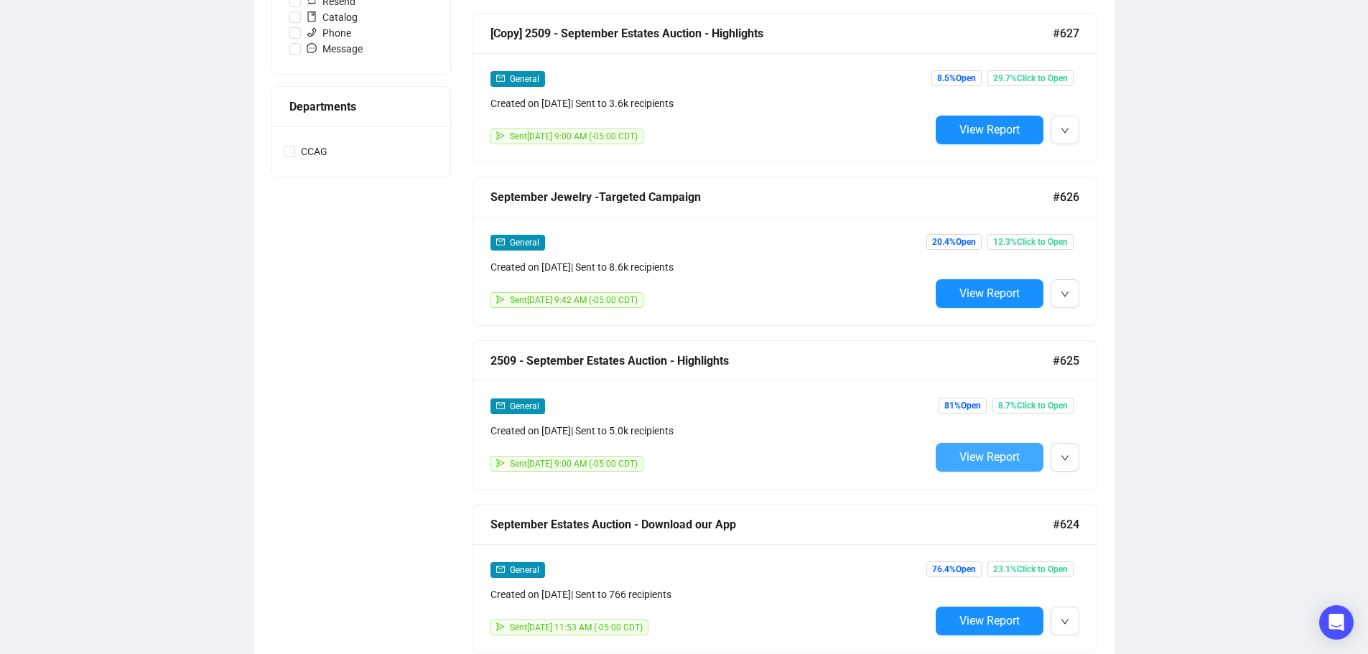
click at [981, 453] on span "View Report" at bounding box center [989, 457] width 60 height 14
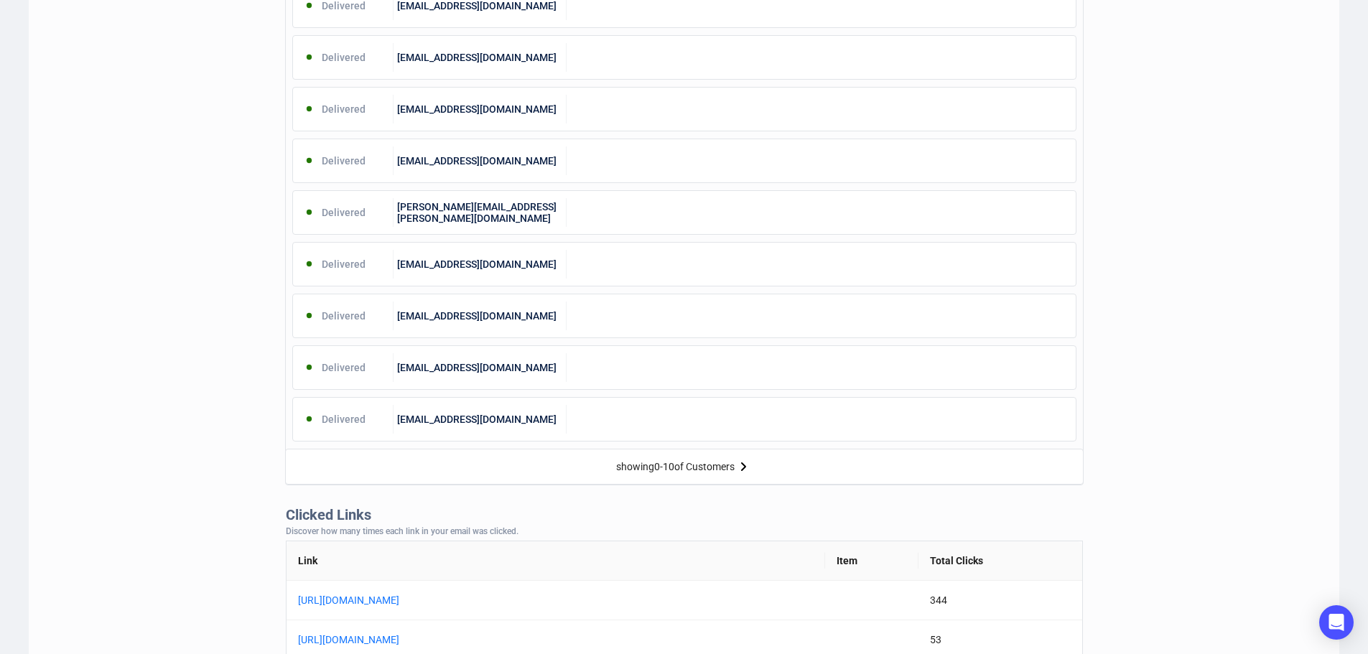
scroll to position [862, 0]
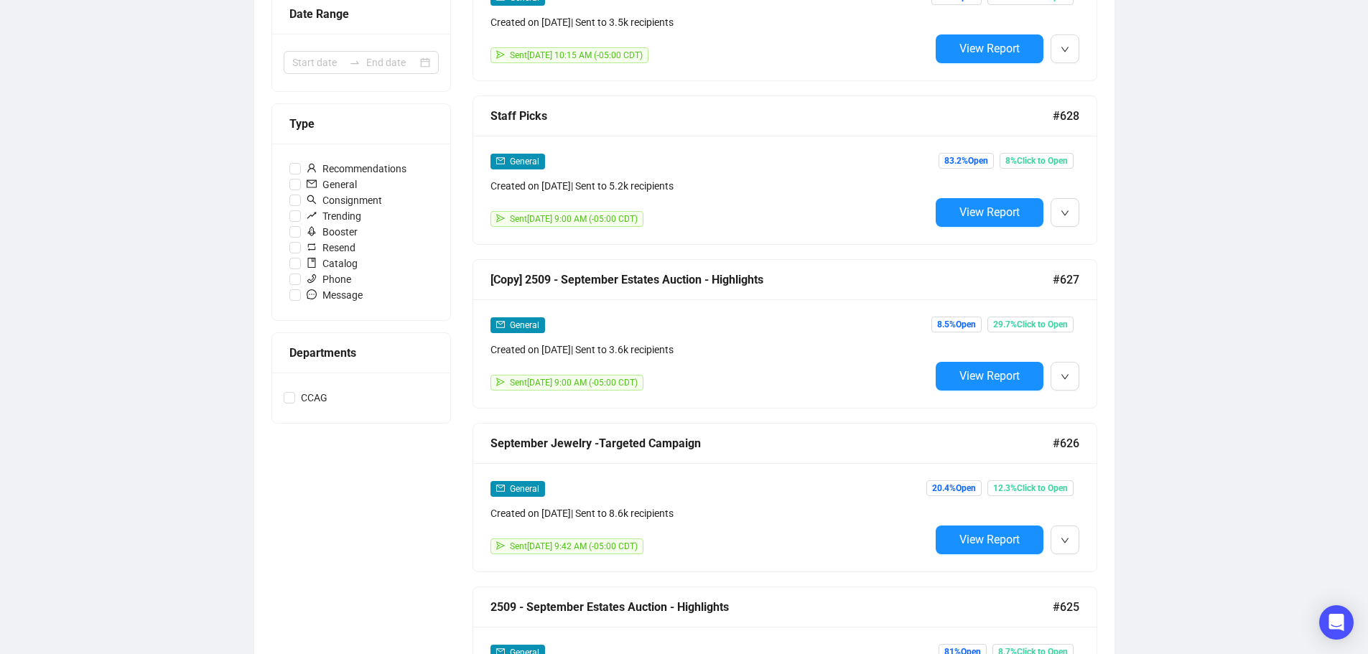
scroll to position [328, 0]
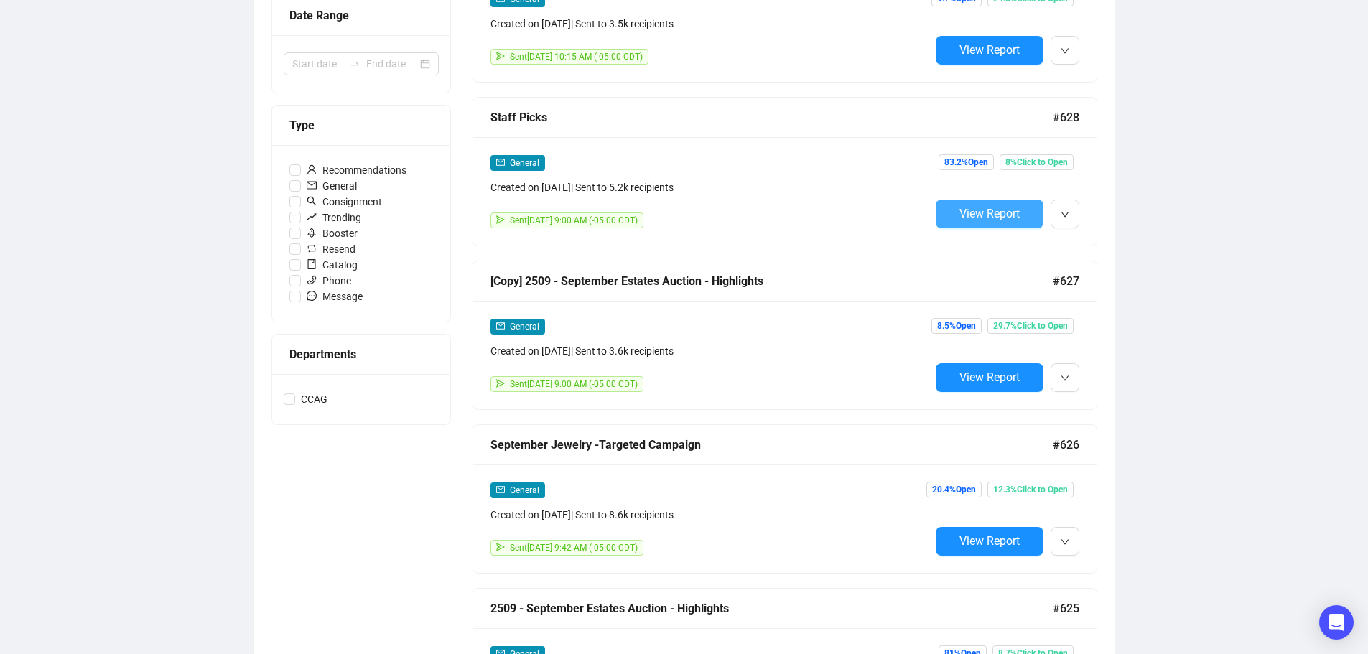
click at [994, 212] on span "View Report" at bounding box center [989, 214] width 60 height 14
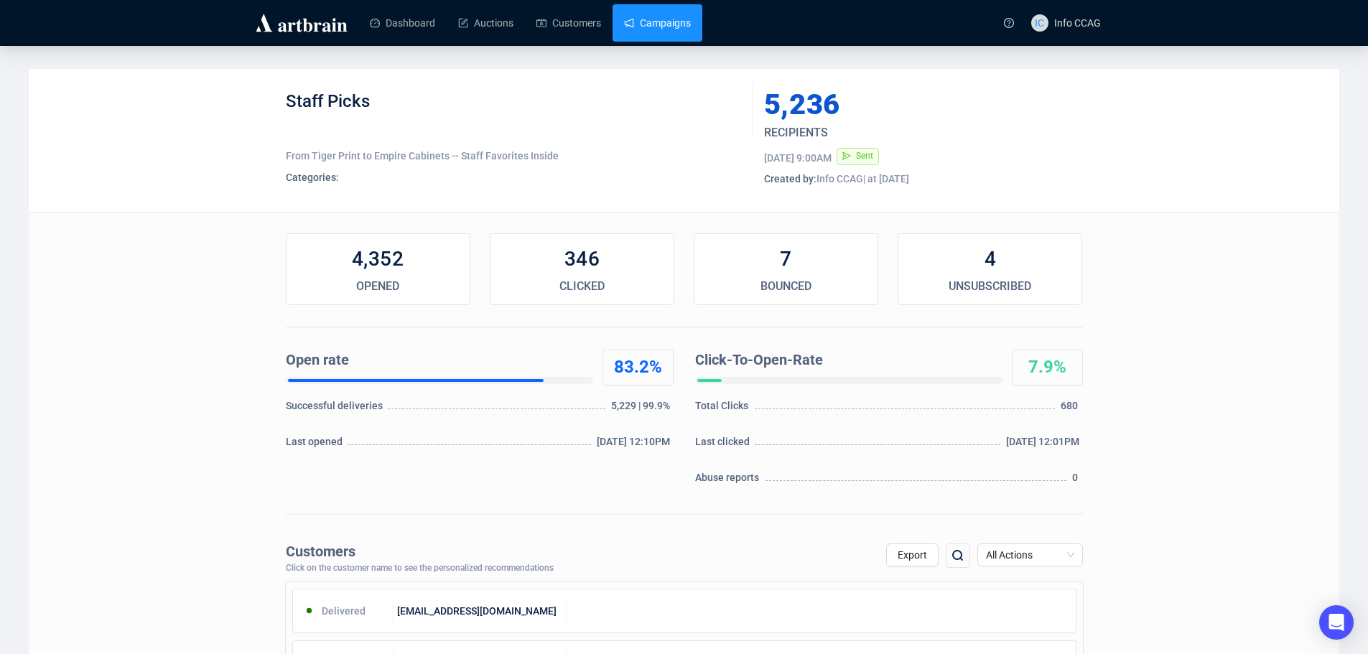
click at [684, 24] on link "Campaigns" at bounding box center [657, 22] width 67 height 37
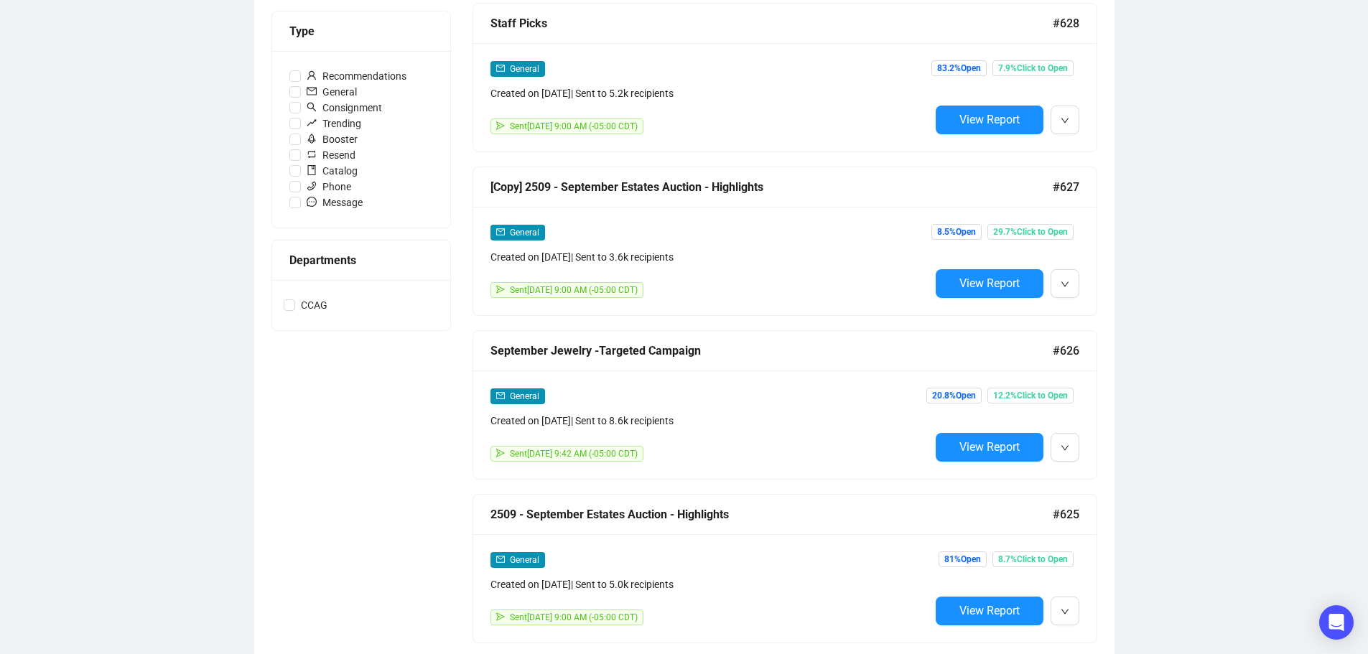
scroll to position [503, 0]
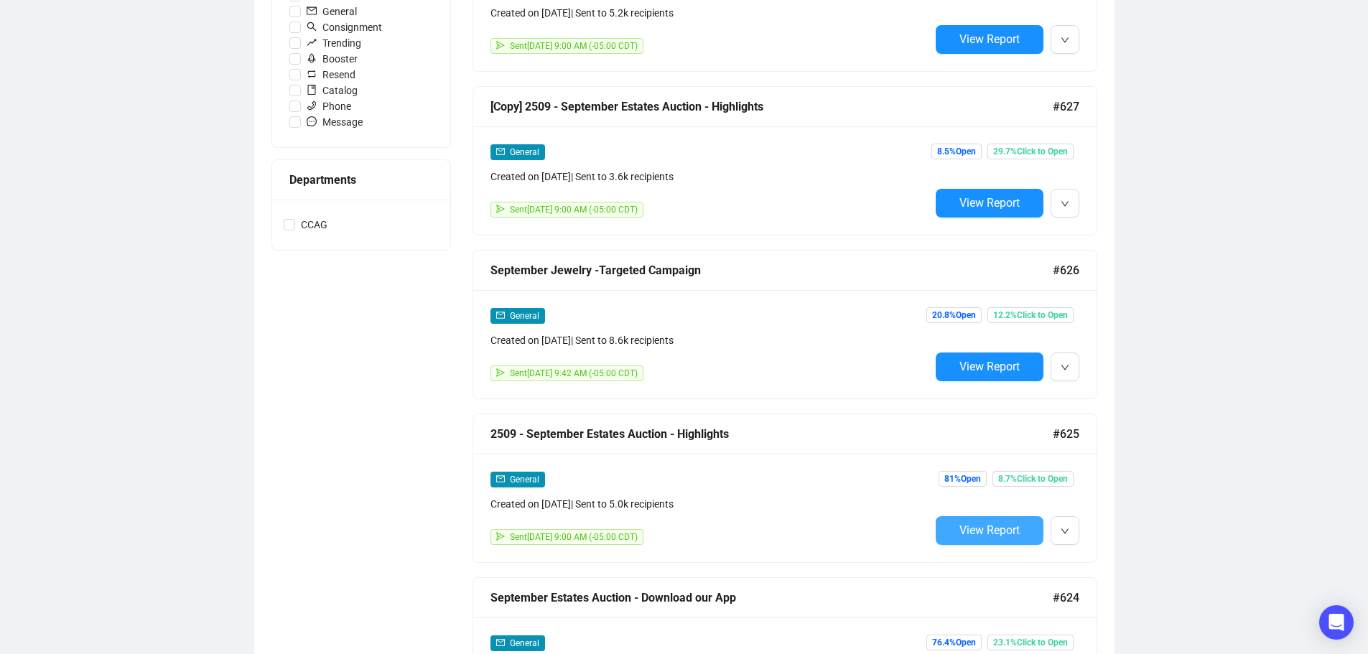
click at [1000, 528] on span "View Report" at bounding box center [989, 531] width 60 height 14
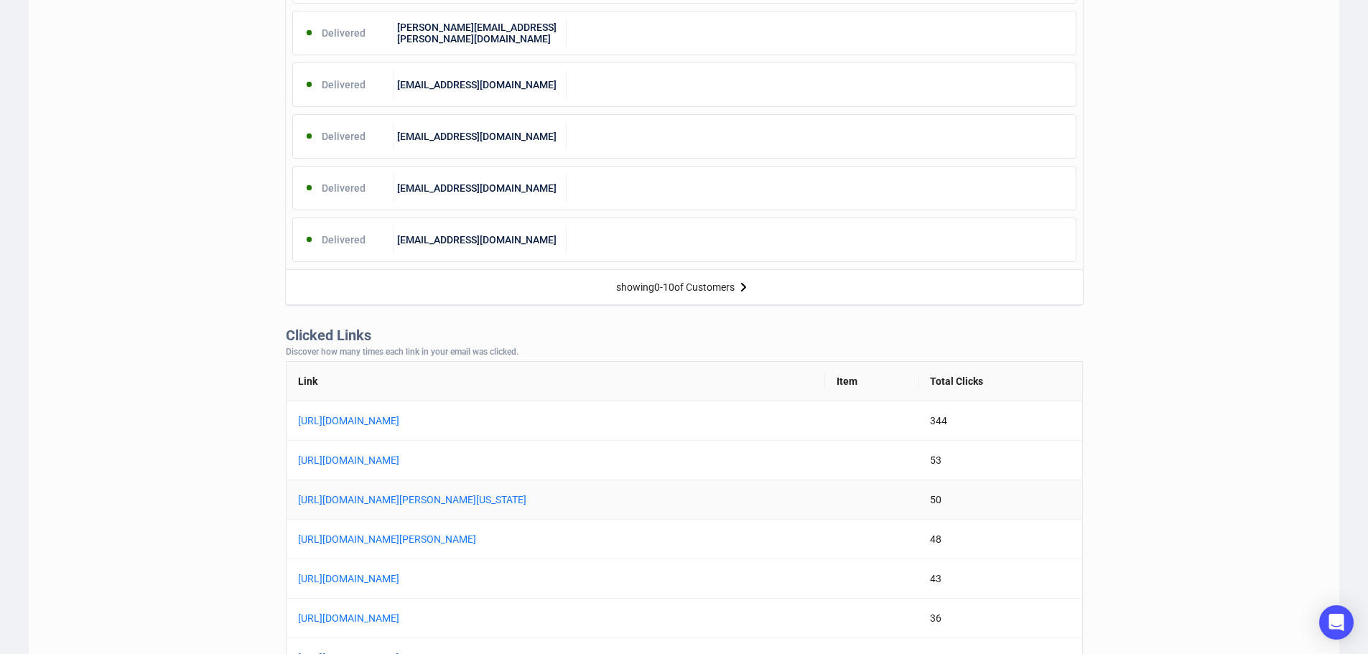
scroll to position [862, 0]
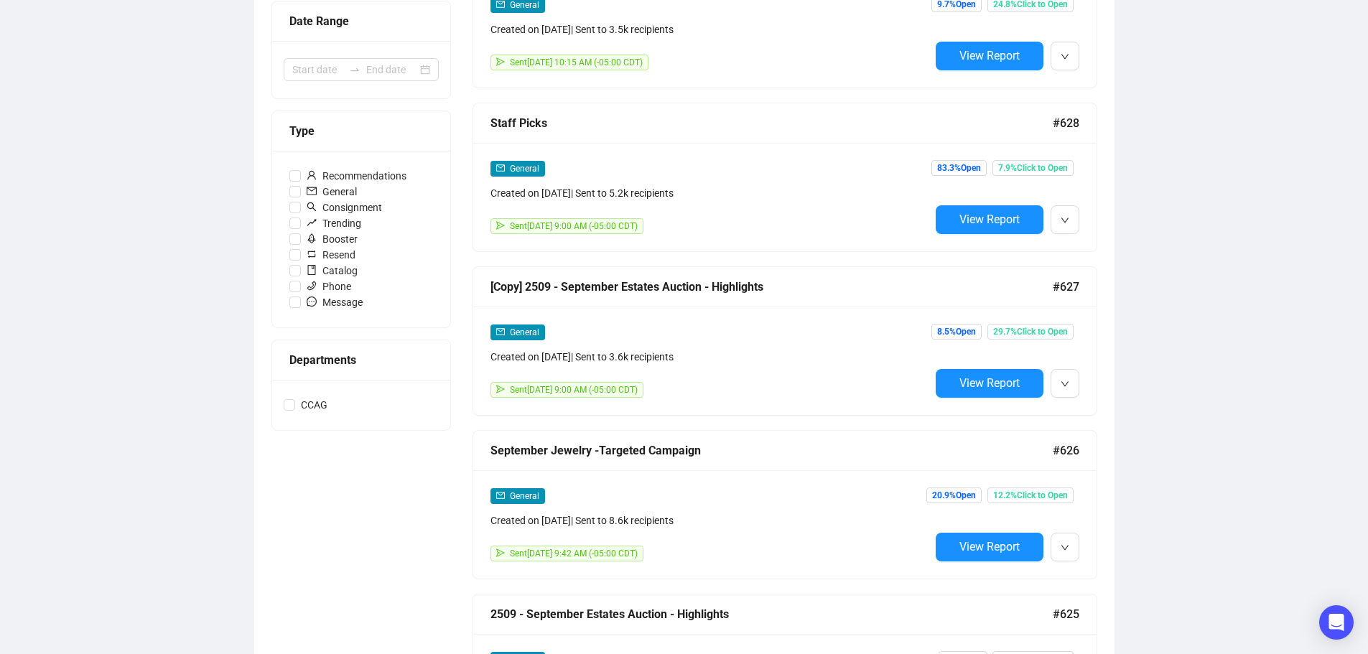
scroll to position [431, 0]
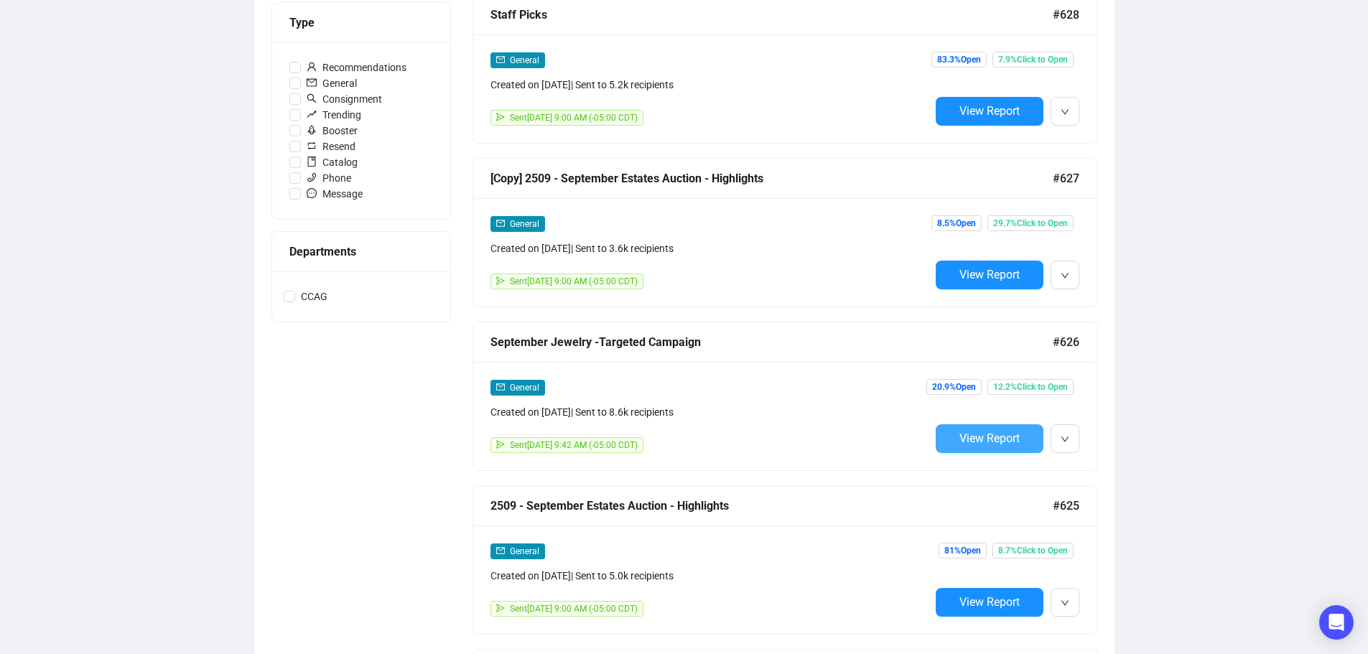
click at [1016, 440] on span "View Report" at bounding box center [989, 439] width 60 height 14
